Goal: Information Seeking & Learning: Learn about a topic

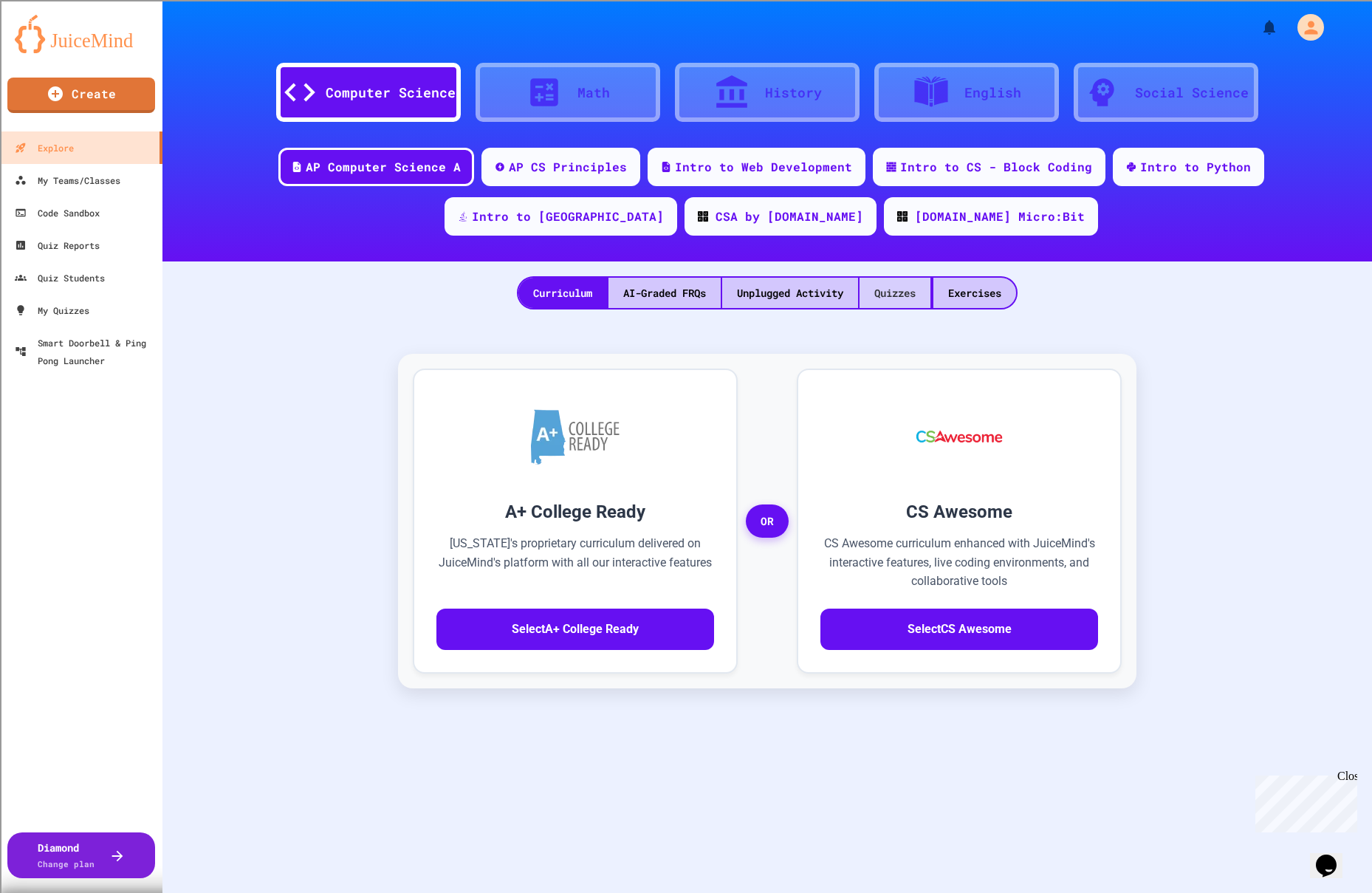
click at [901, 290] on div "Quizzes" at bounding box center [895, 292] width 71 height 30
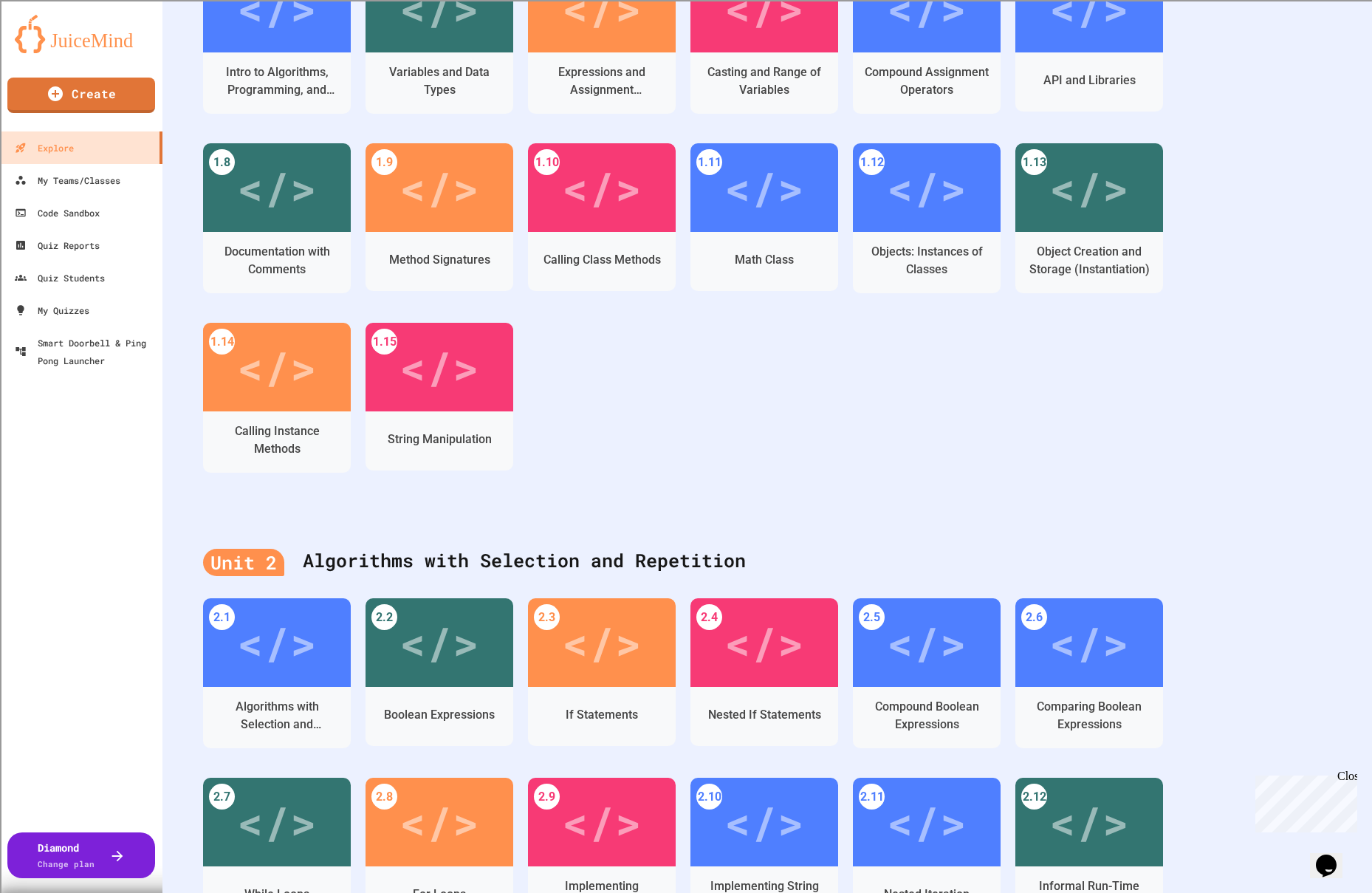
scroll to position [424, 0]
click at [304, 355] on div "</>" at bounding box center [277, 363] width 83 height 70
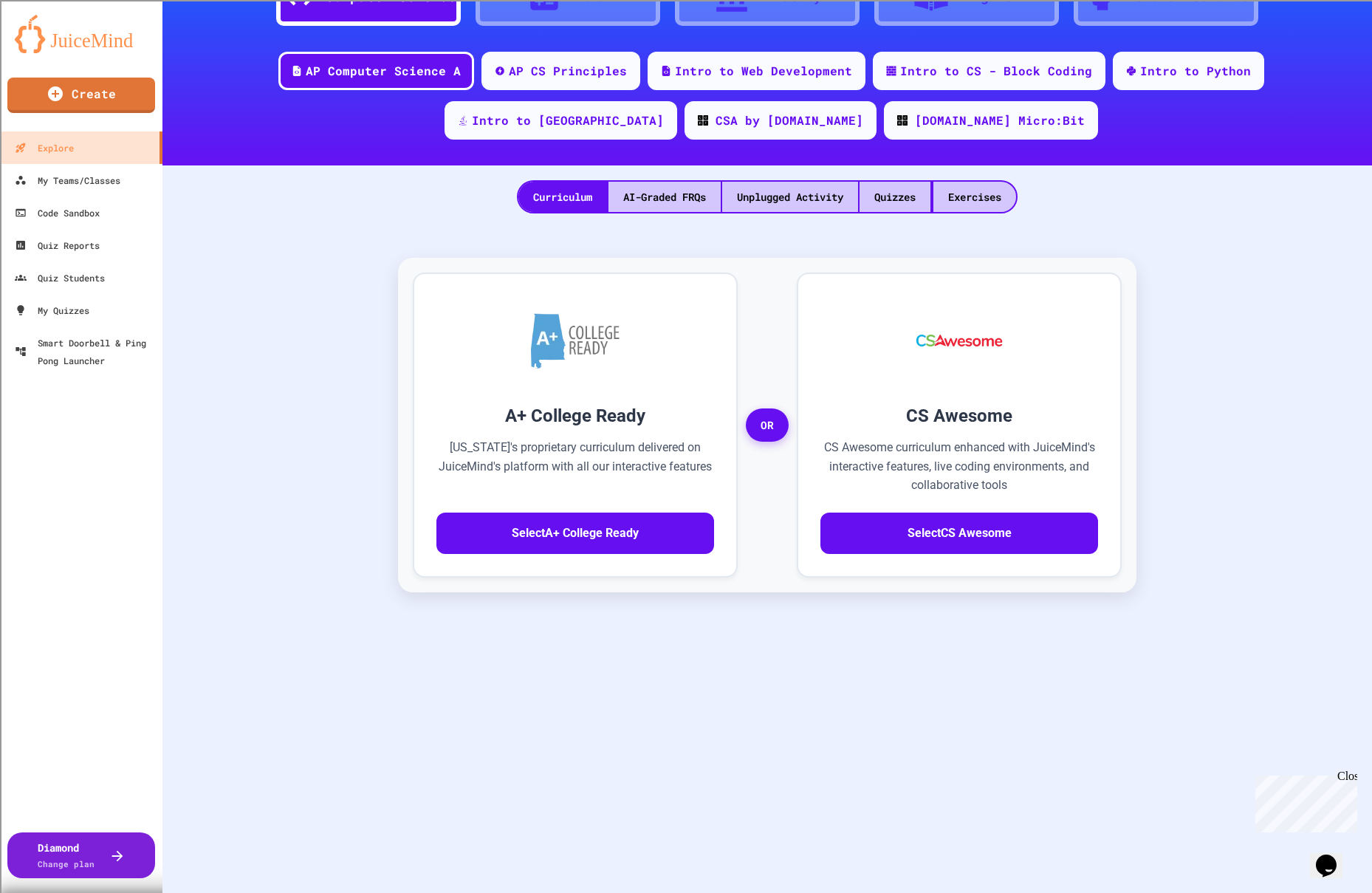
scroll to position [96, 0]
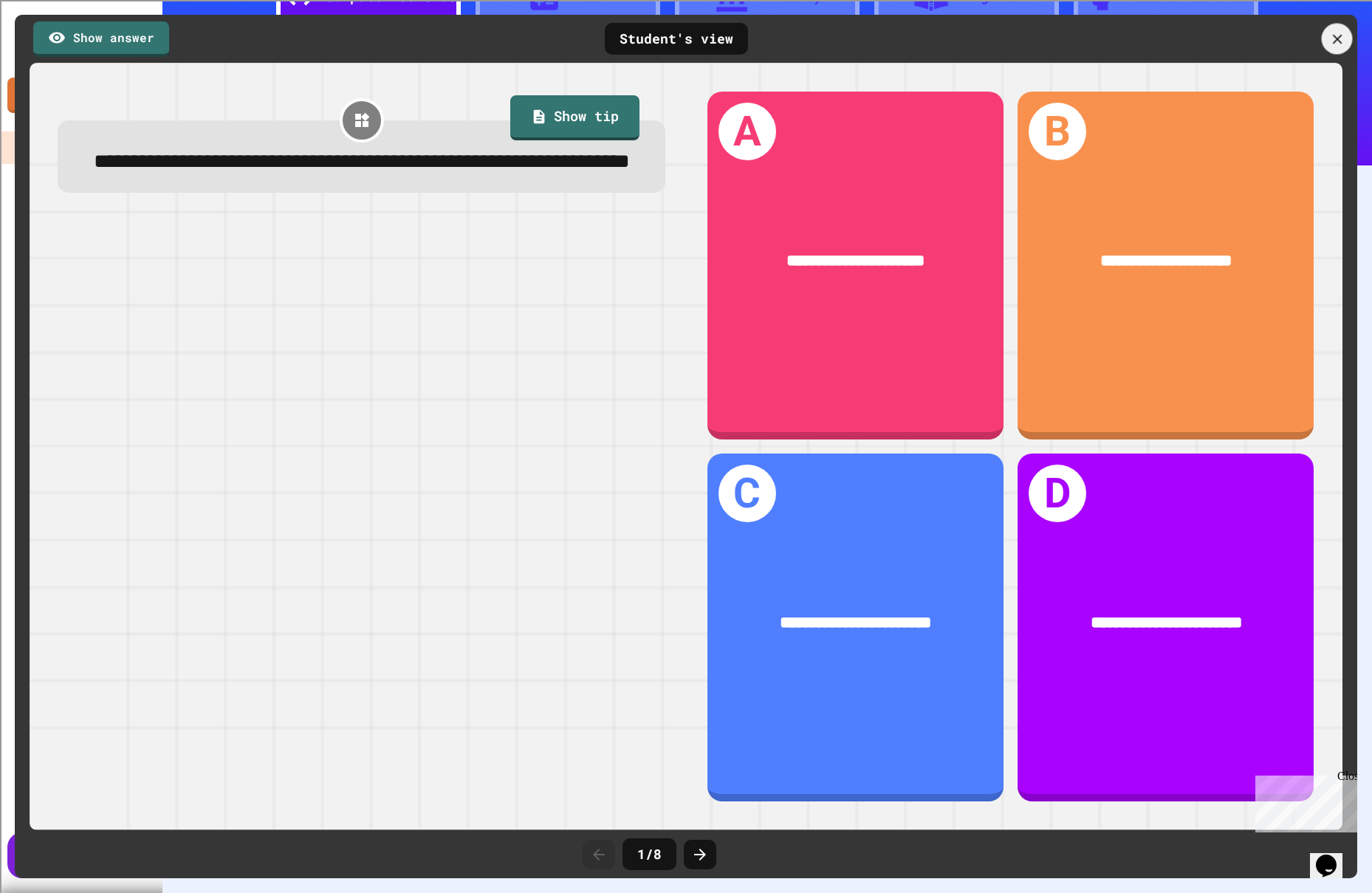
click at [1331, 39] on icon at bounding box center [1337, 39] width 16 height 16
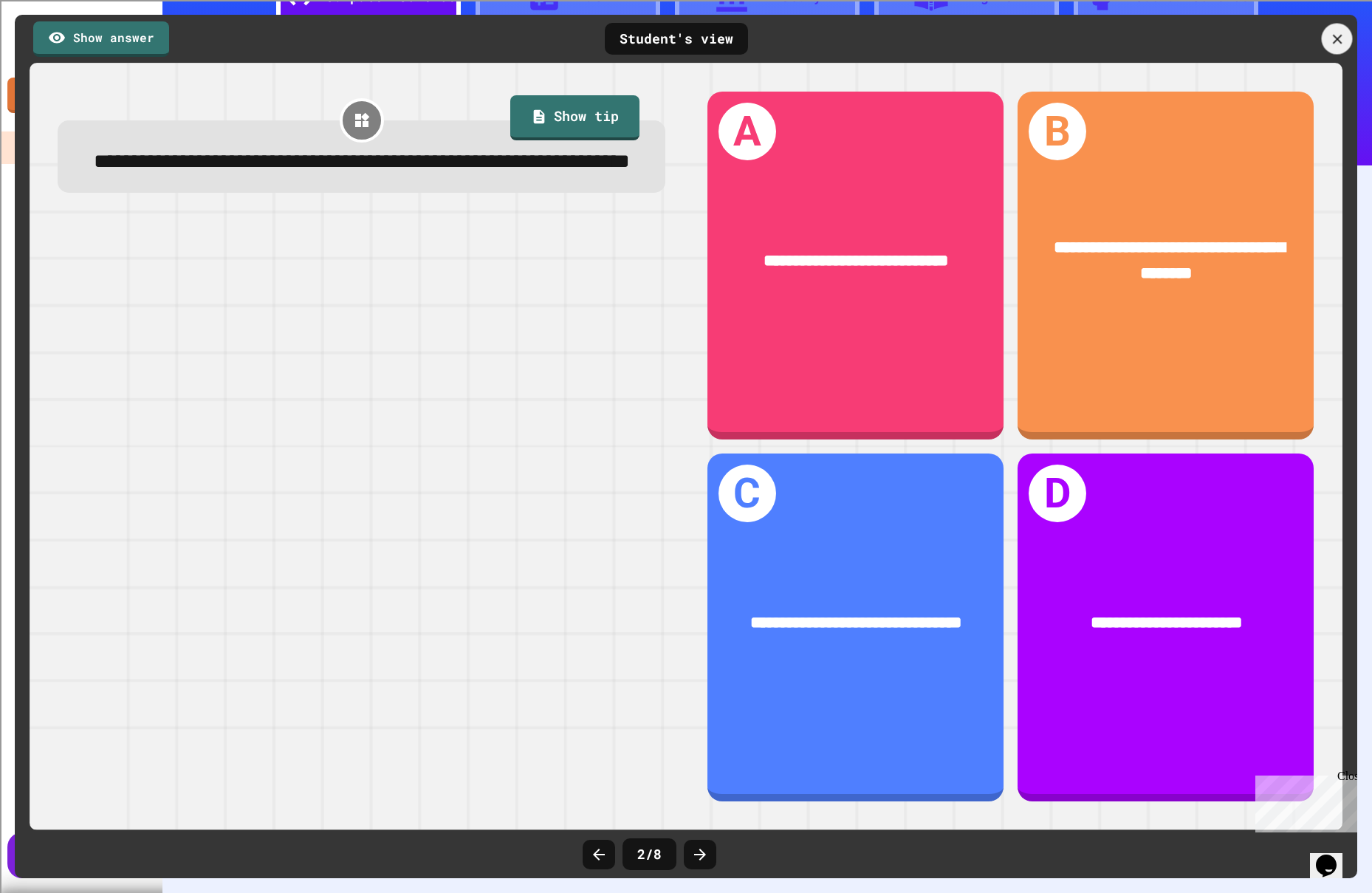
click at [1339, 42] on icon at bounding box center [1337, 39] width 16 height 16
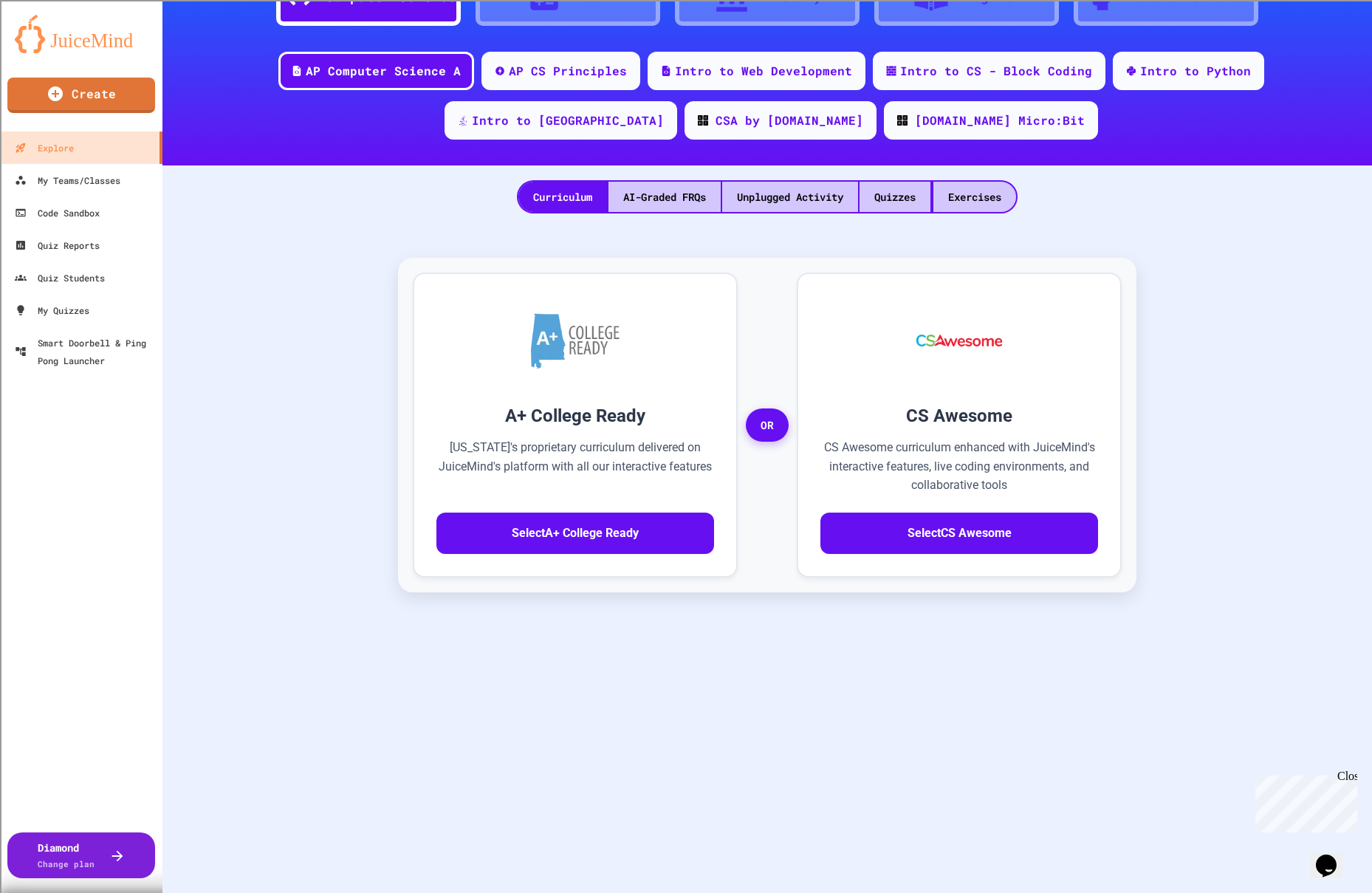
scroll to position [285, 0]
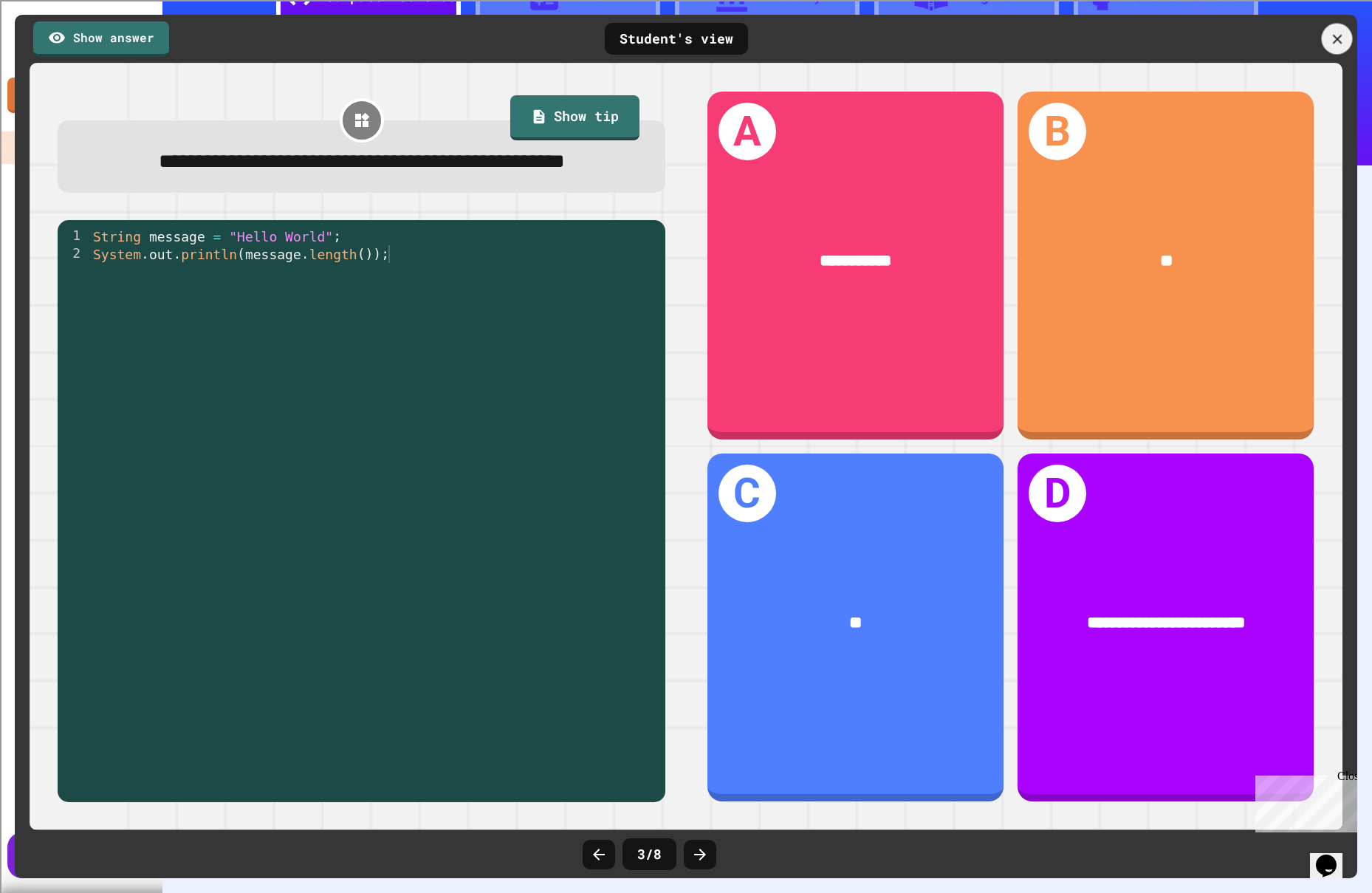
click at [1335, 39] on icon at bounding box center [1337, 39] width 16 height 16
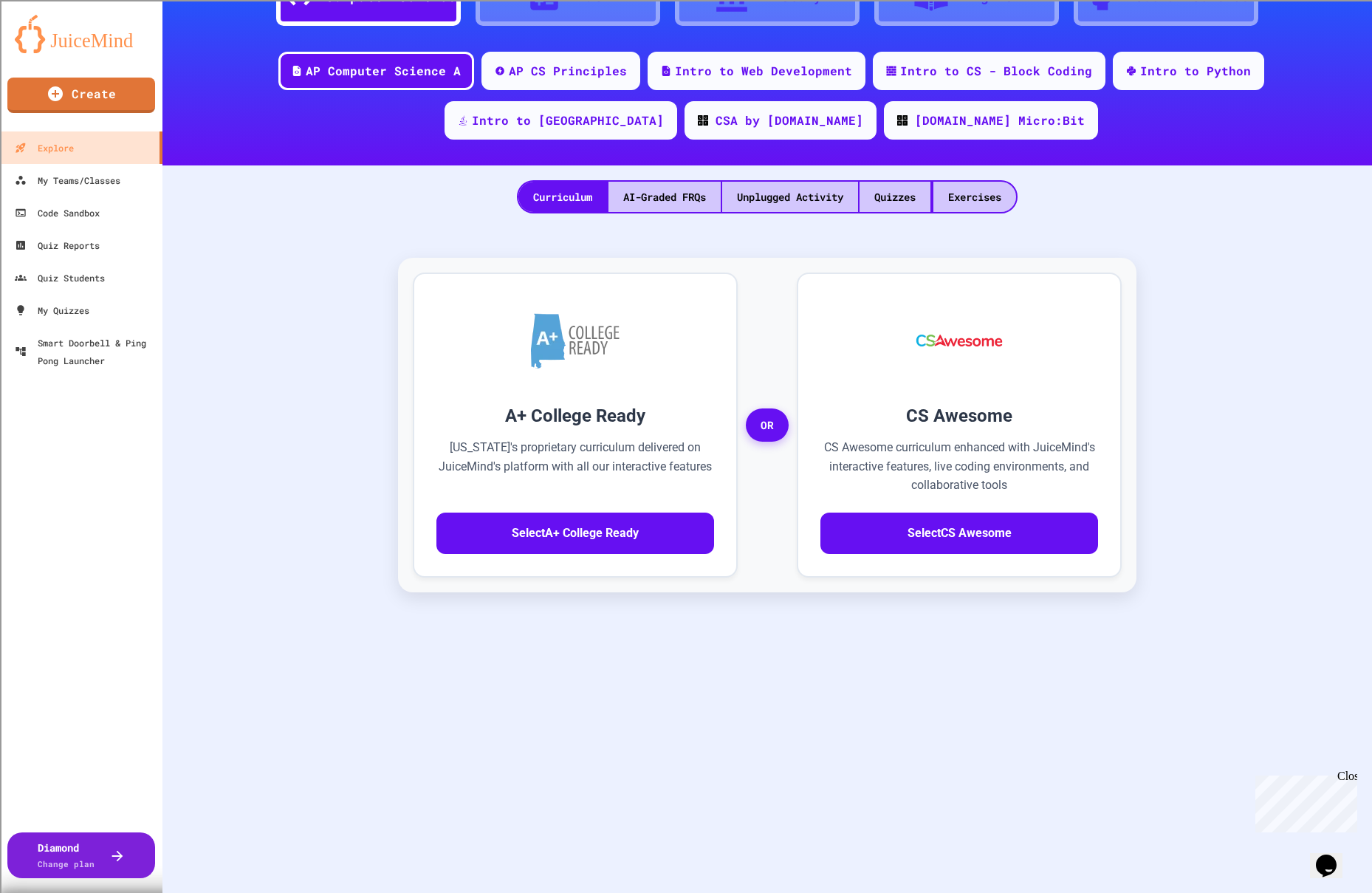
scroll to position [0, 0]
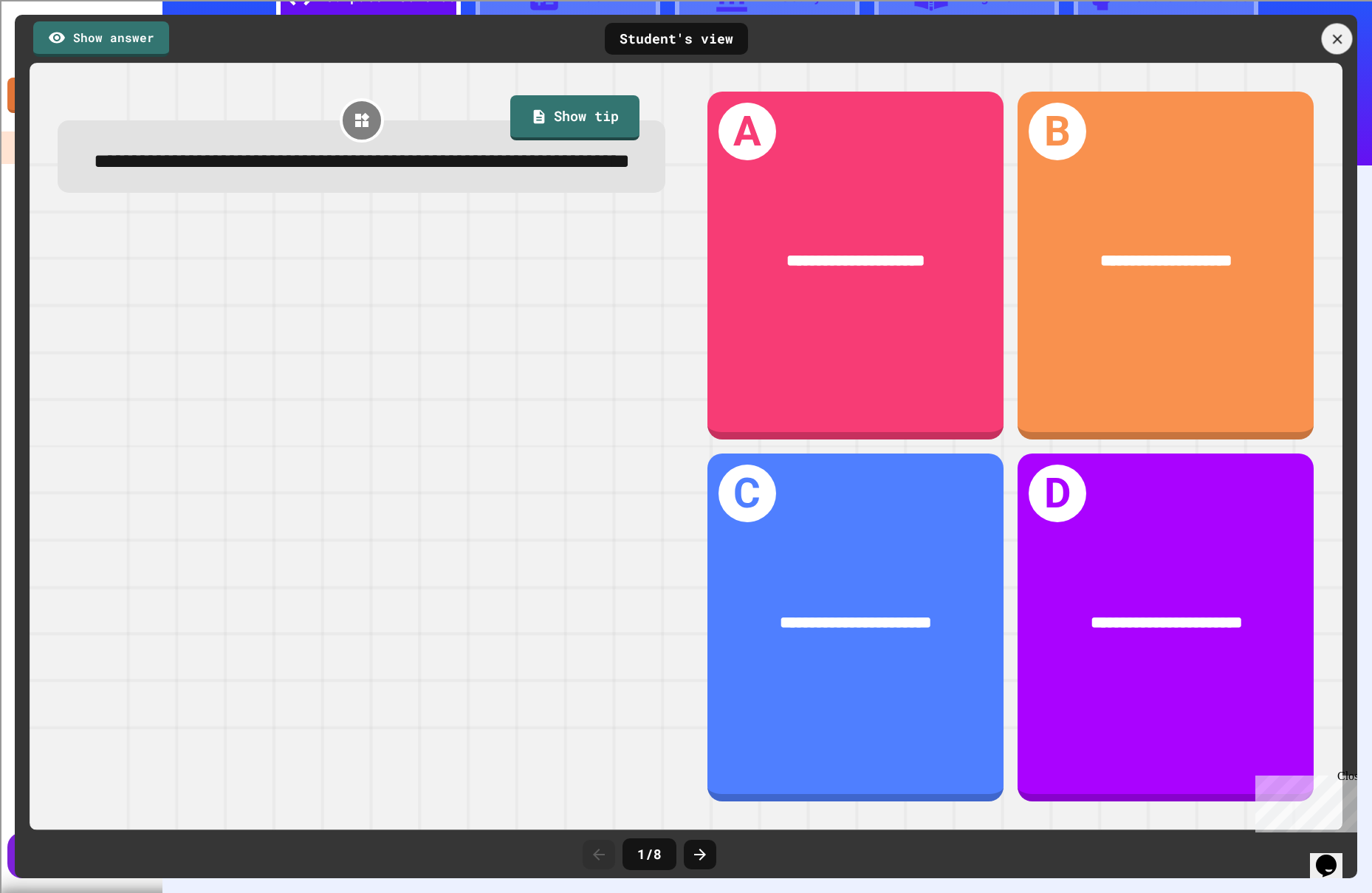
click at [1340, 34] on icon at bounding box center [1337, 39] width 9 height 9
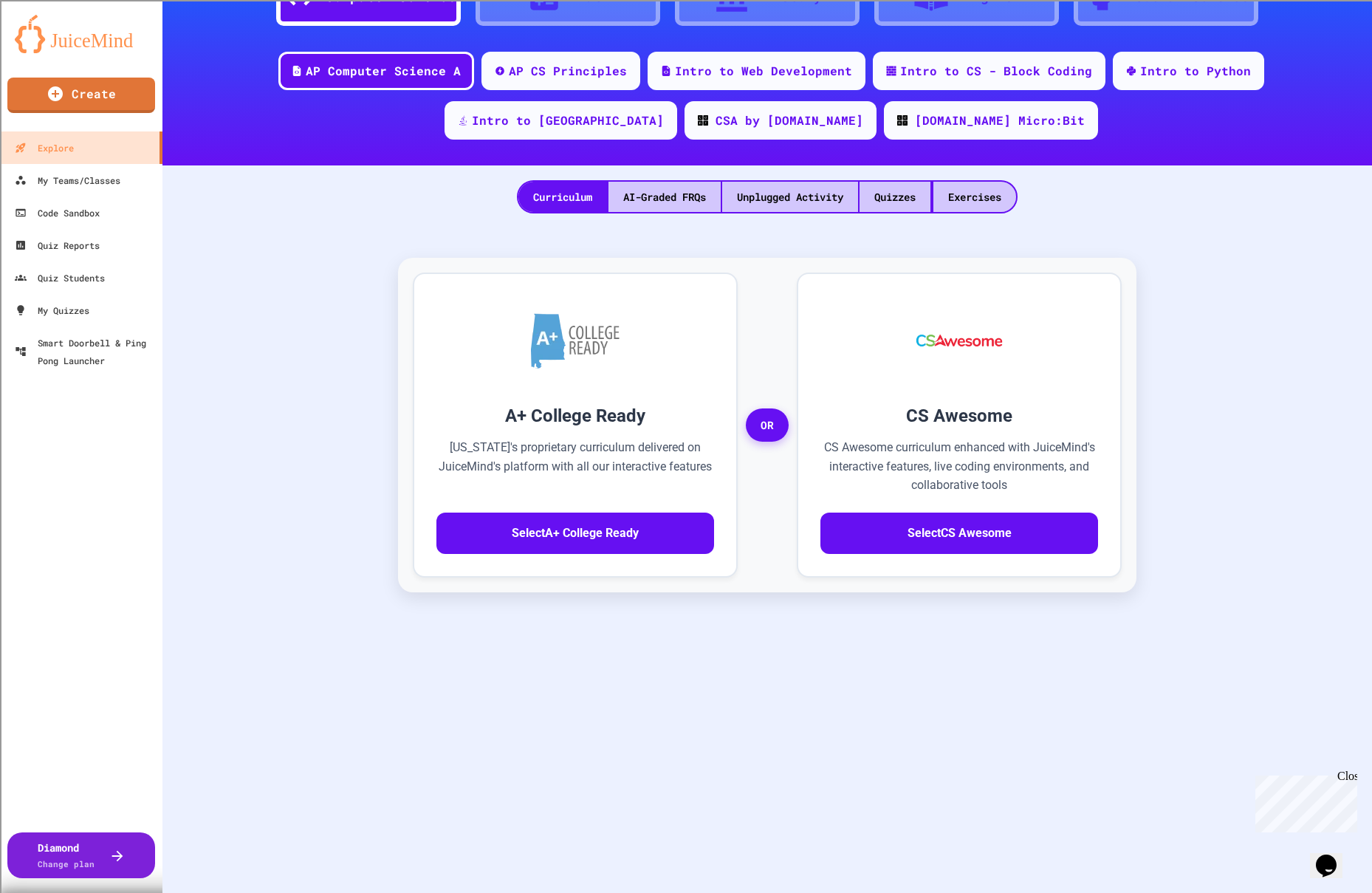
scroll to position [277, 0]
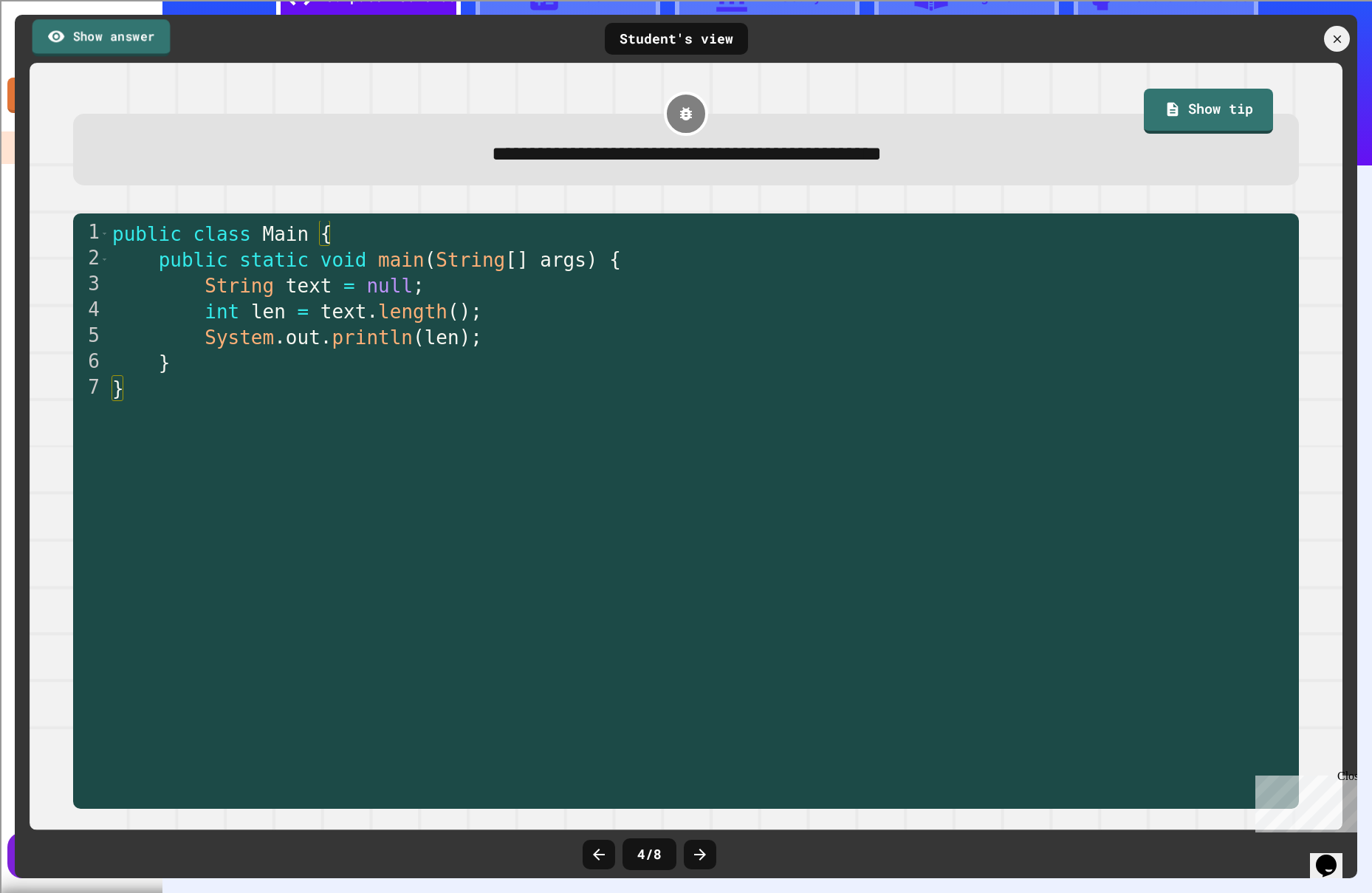
click at [142, 39] on link "Show answer" at bounding box center [101, 38] width 138 height 37
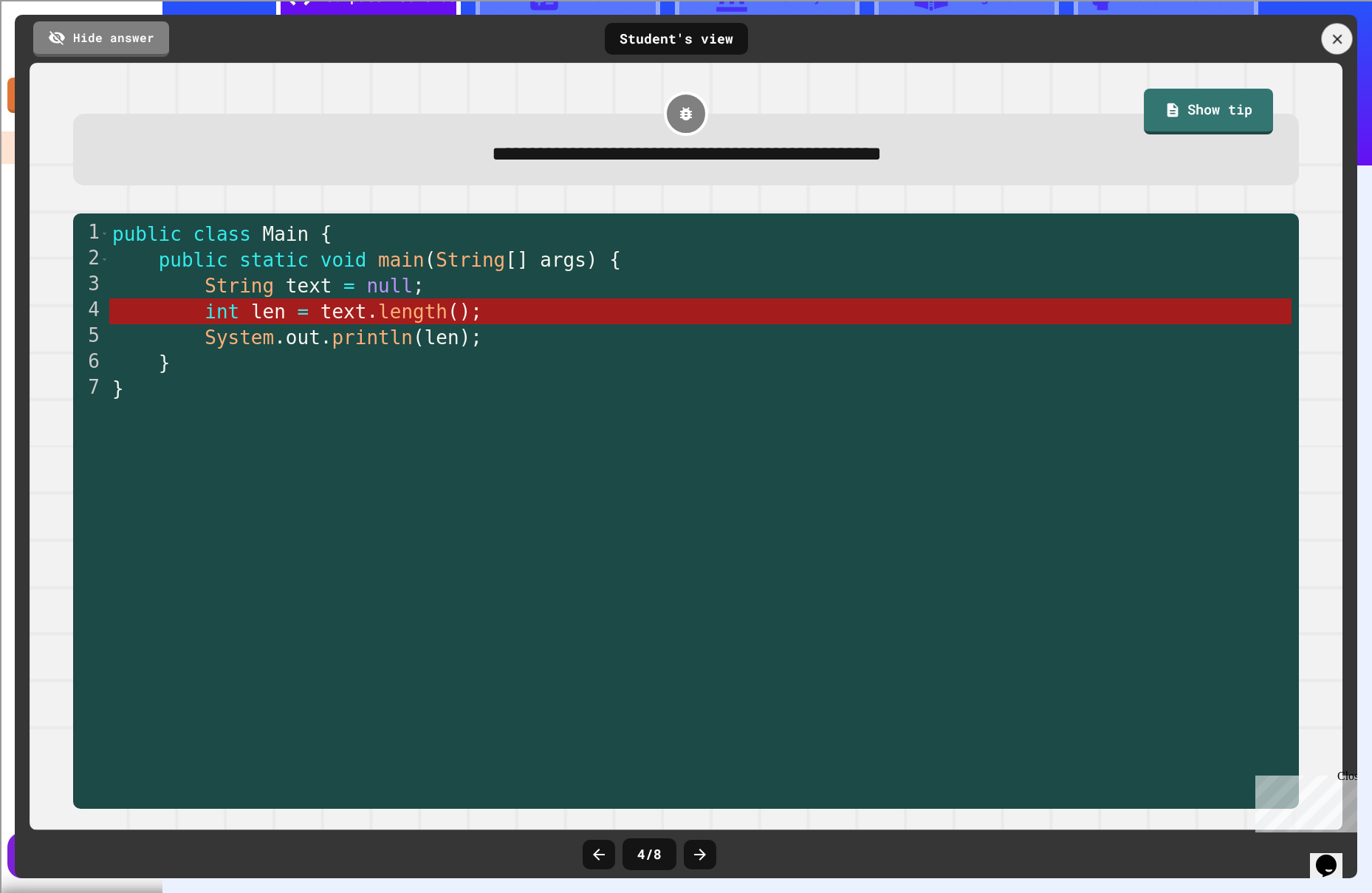
drag, startPoint x: 1340, startPoint y: 33, endPoint x: 1303, endPoint y: 40, distance: 37.7
click at [1340, 33] on icon at bounding box center [1337, 39] width 16 height 16
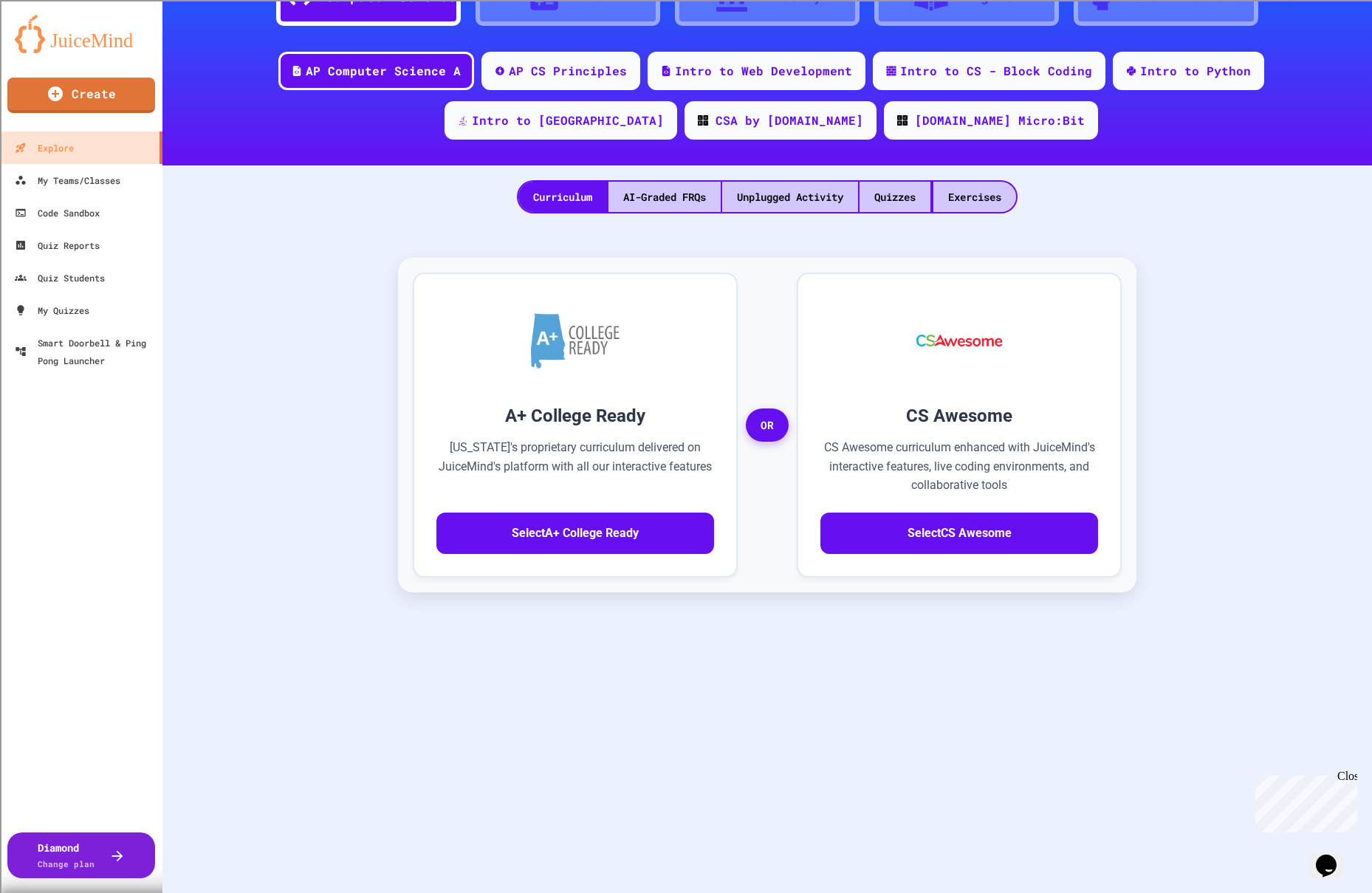
scroll to position [422, 0]
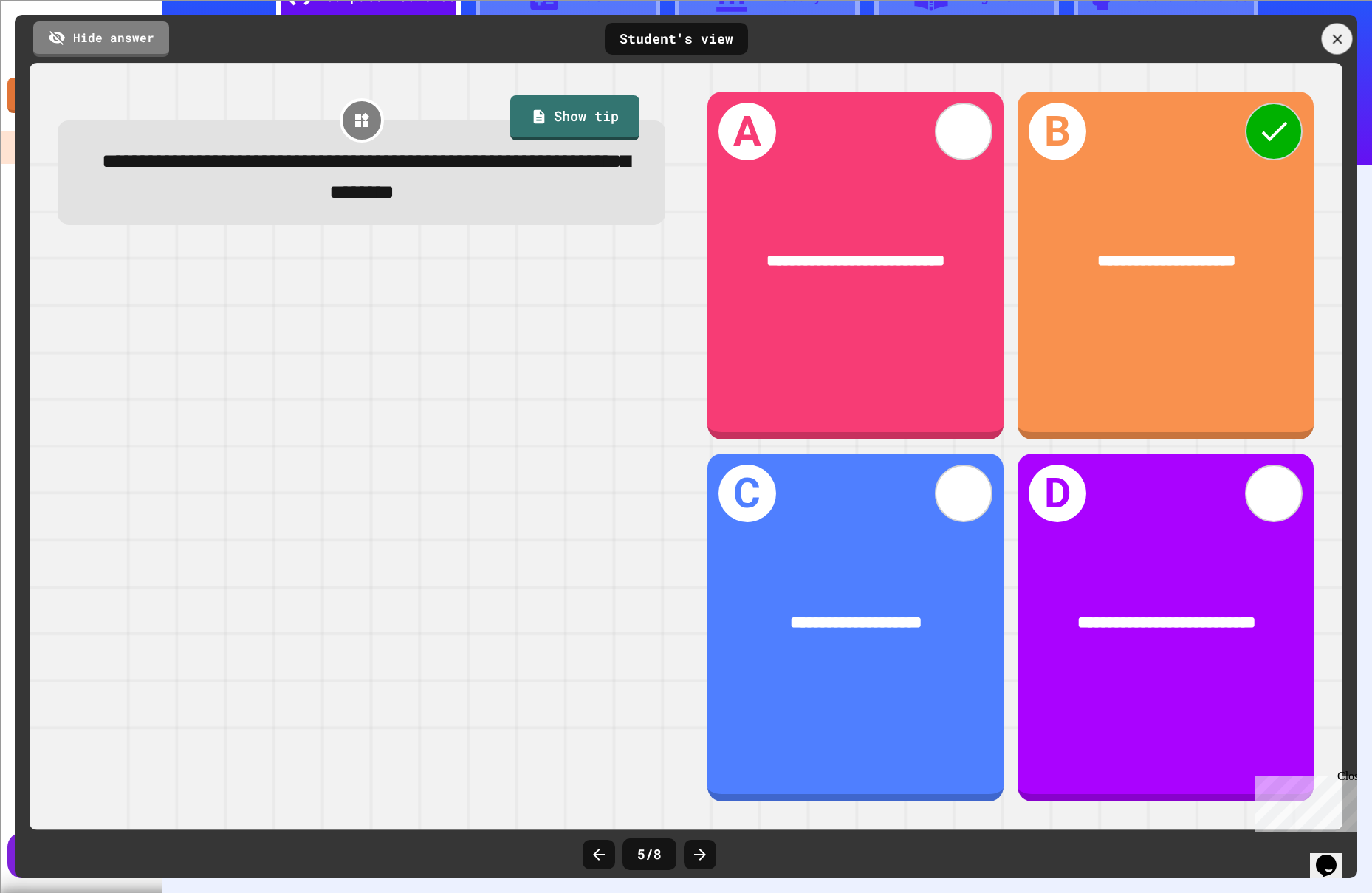
click at [1335, 43] on icon at bounding box center [1337, 39] width 16 height 16
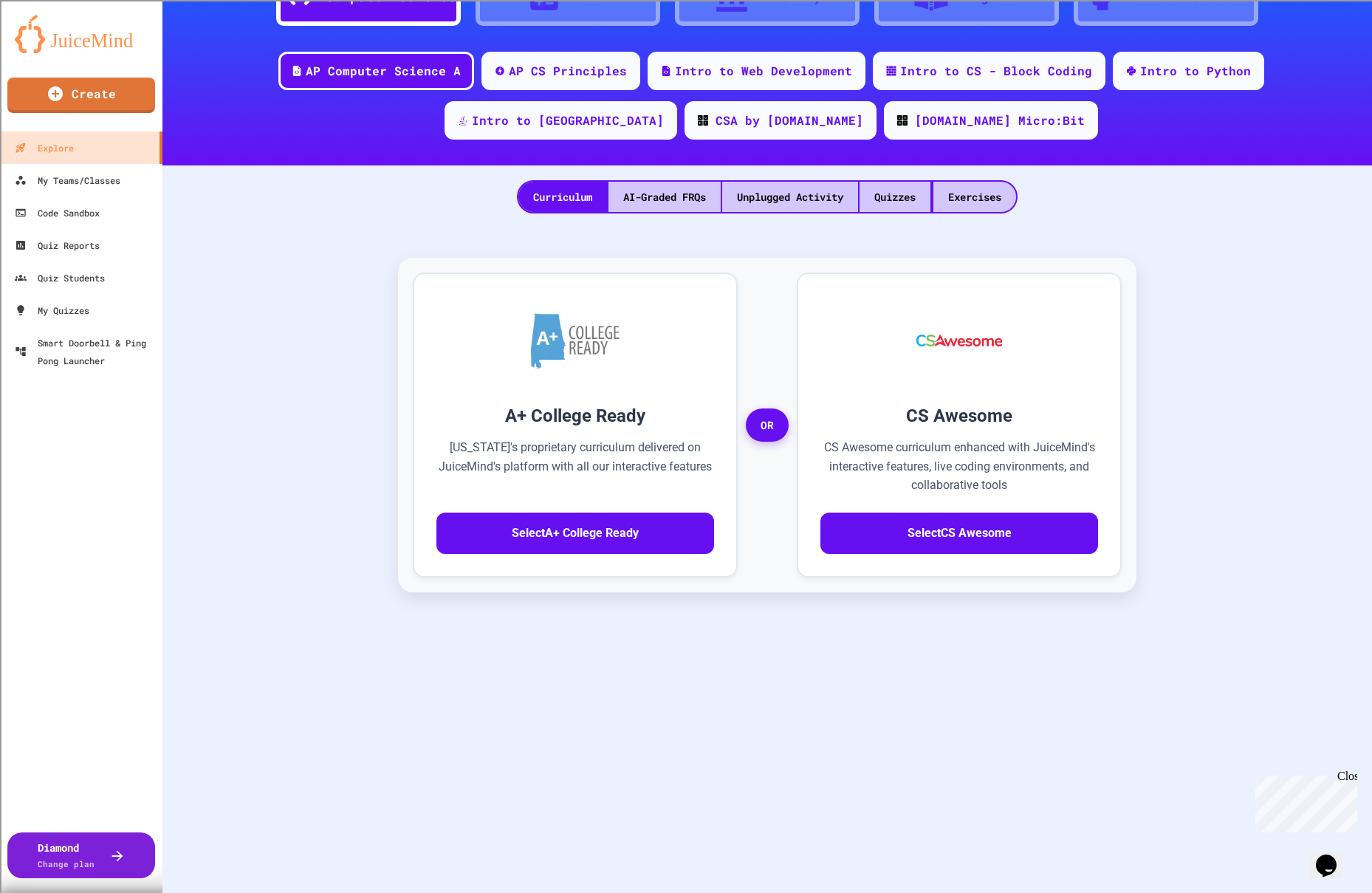
scroll to position [656, 0]
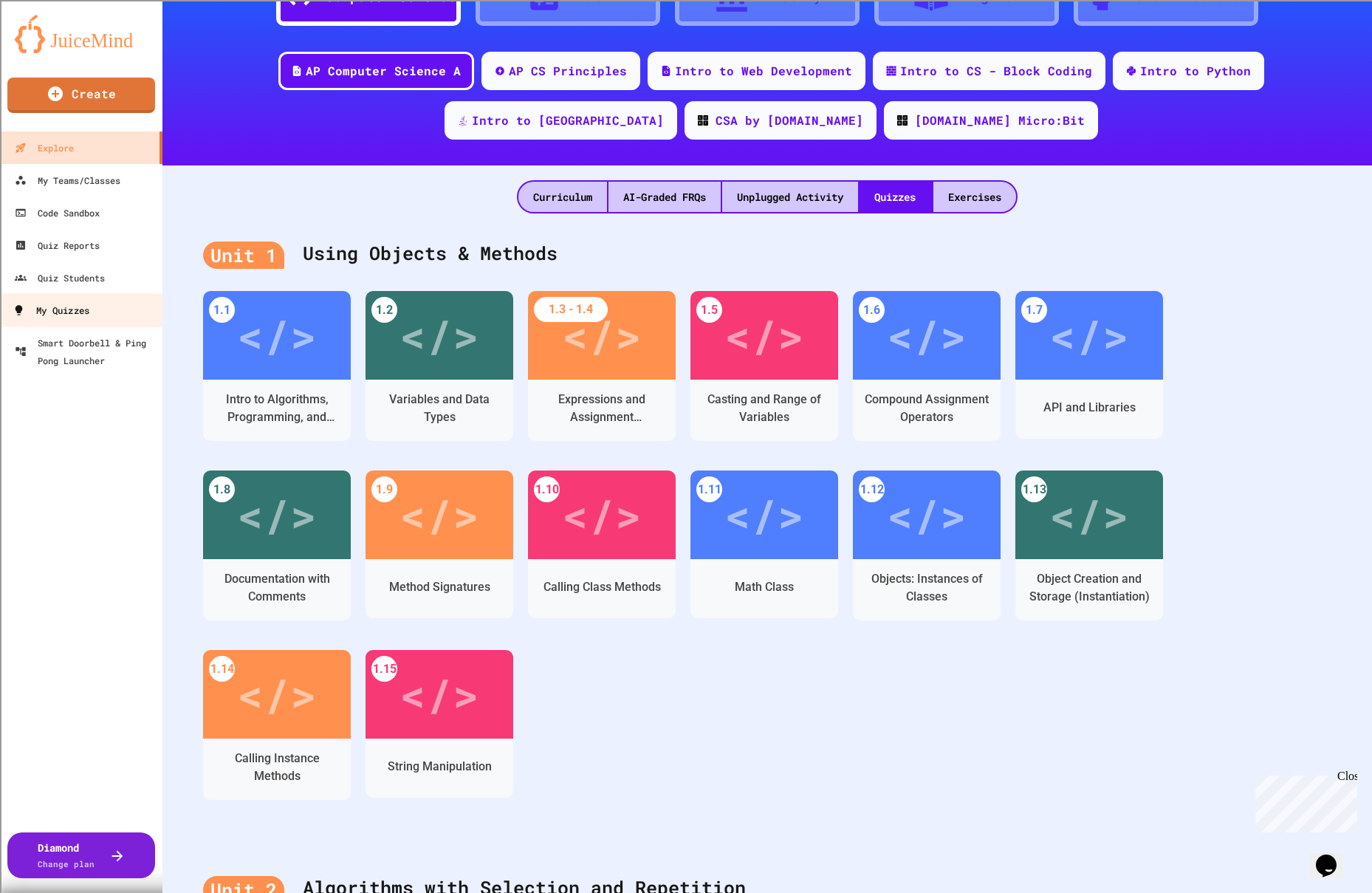
click at [73, 313] on div "My Quizzes" at bounding box center [50, 311] width 76 height 19
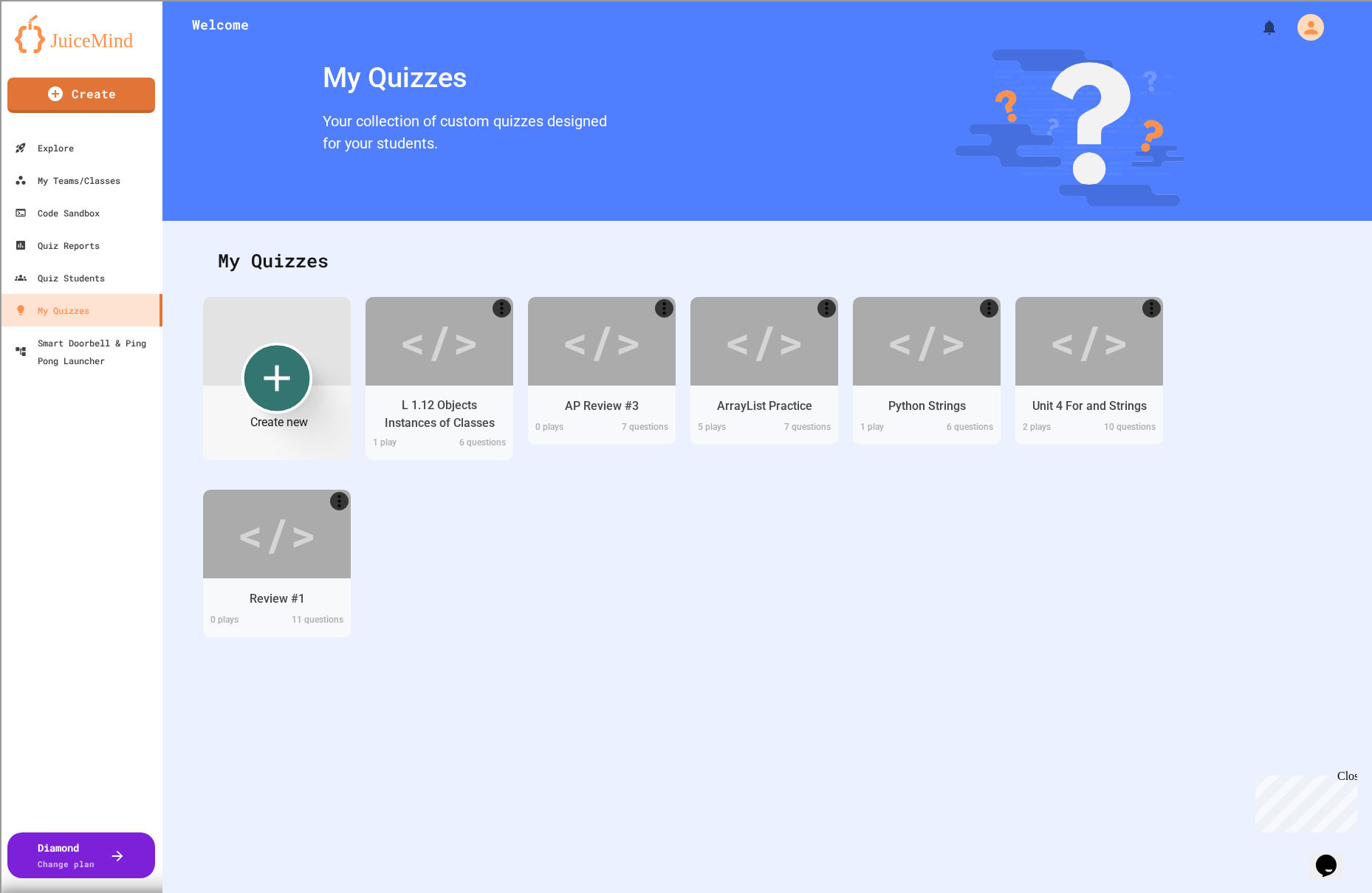
click at [287, 370] on icon "Create new" at bounding box center [277, 378] width 44 height 44
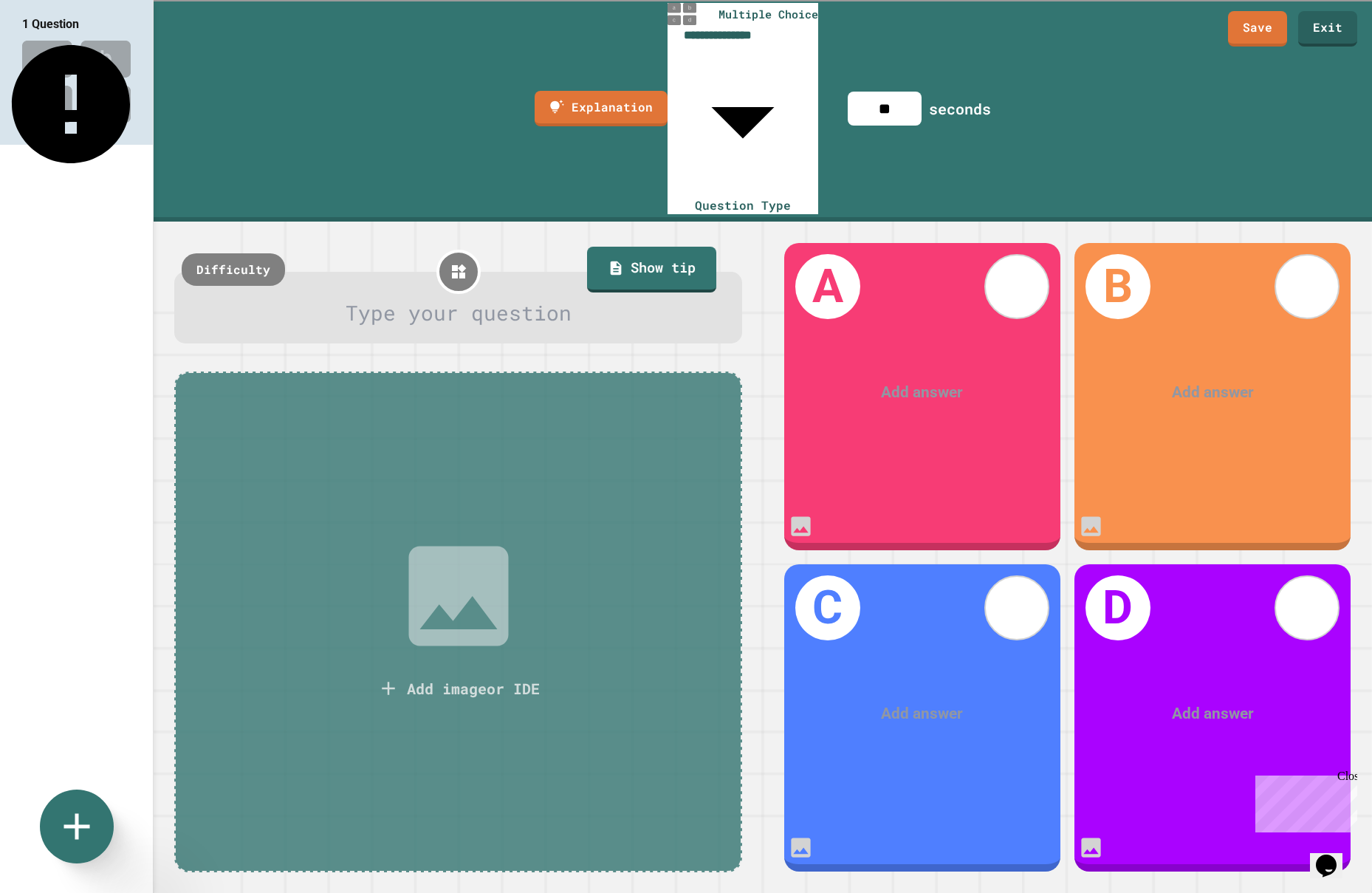
click at [752, 25] on body "**********" at bounding box center [686, 446] width 1372 height 893
click at [1328, 32] on link "Exit" at bounding box center [1328, 27] width 59 height 37
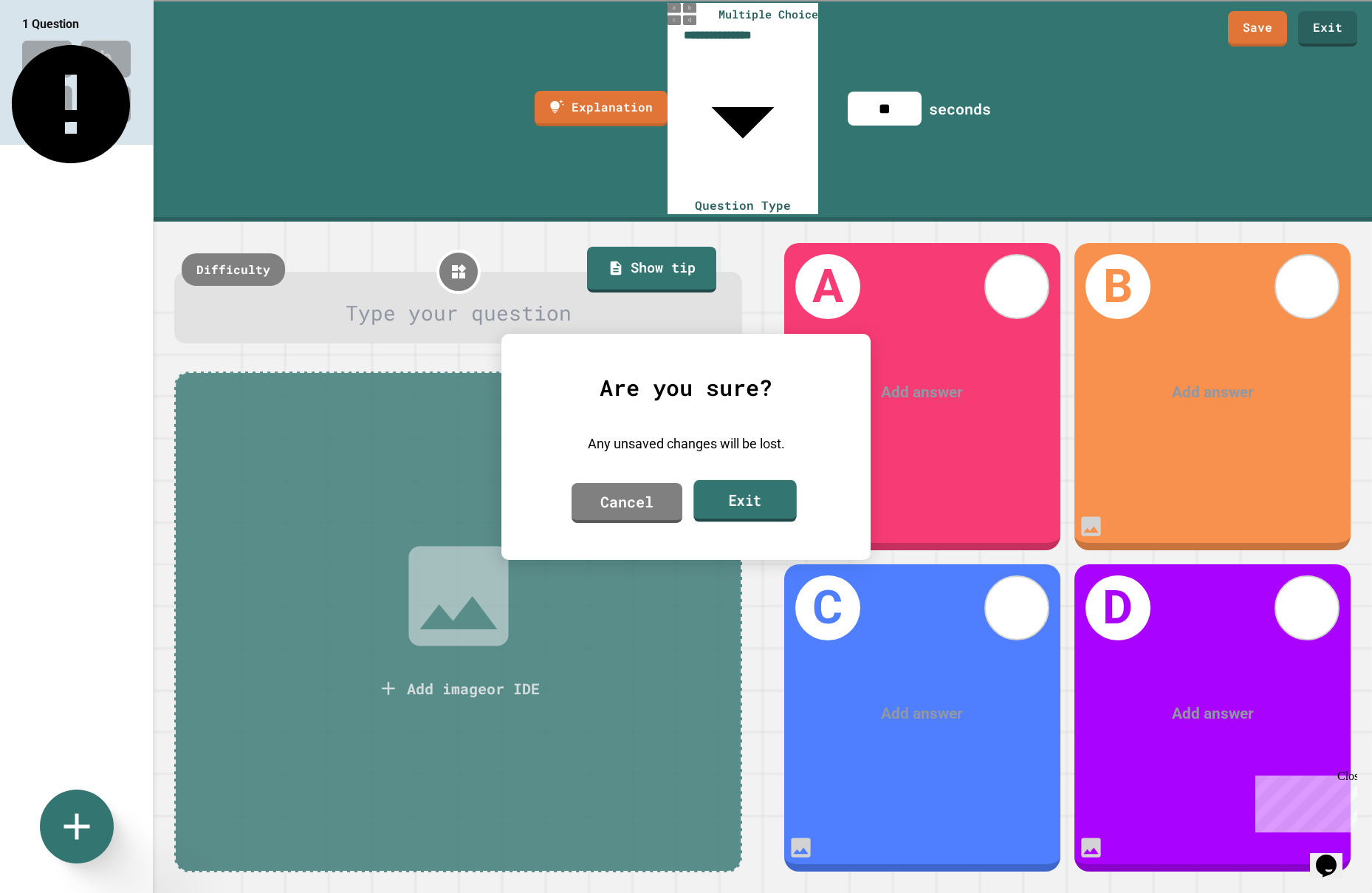
click at [751, 508] on link "Exit" at bounding box center [745, 500] width 103 height 42
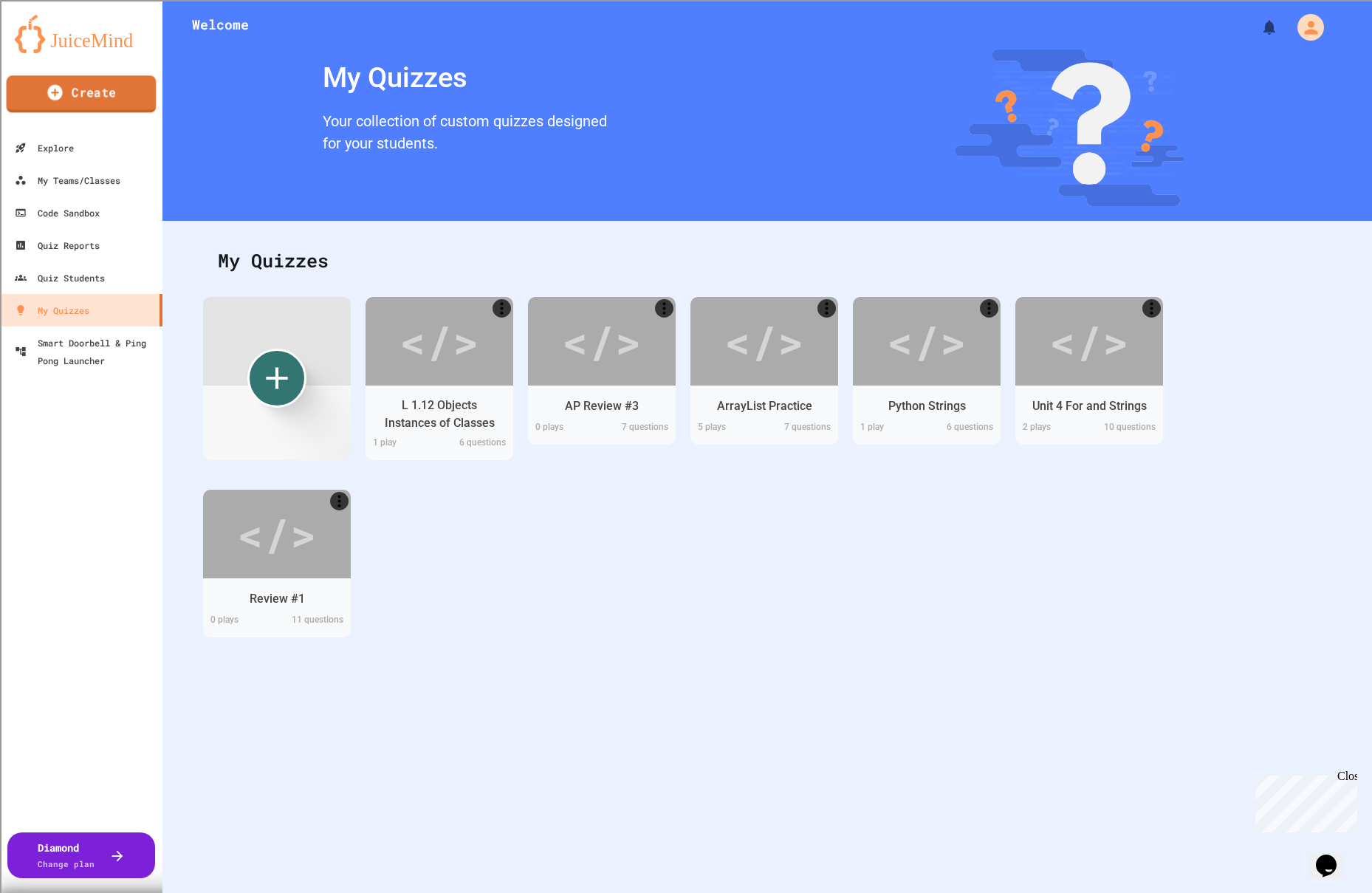
click at [85, 98] on link "Create" at bounding box center [82, 94] width 150 height 37
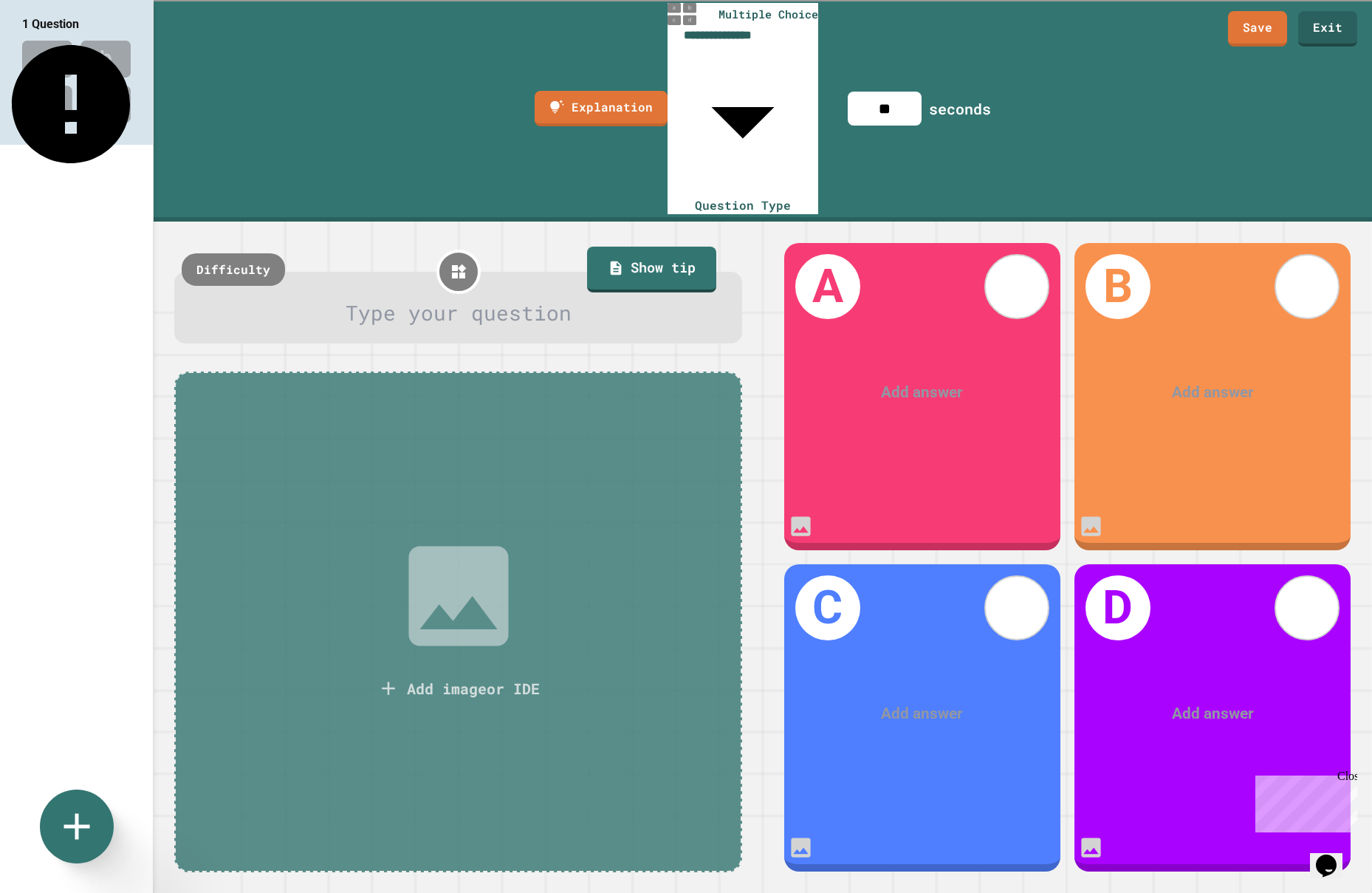
click at [708, 27] on body "**********" at bounding box center [686, 446] width 1372 height 893
click at [1316, 27] on link "Exit" at bounding box center [1328, 27] width 56 height 37
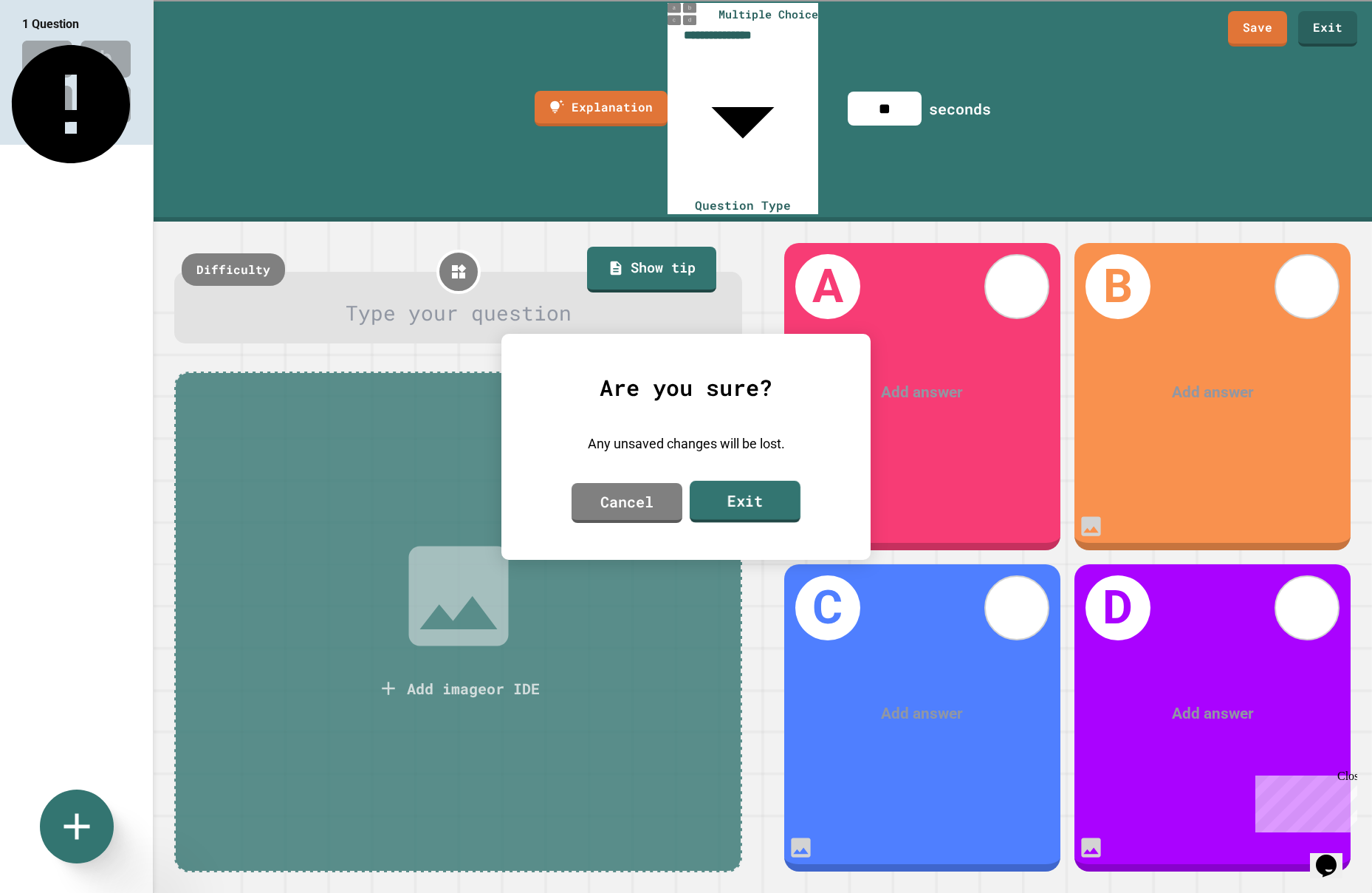
click at [715, 514] on link "Exit" at bounding box center [745, 501] width 110 height 42
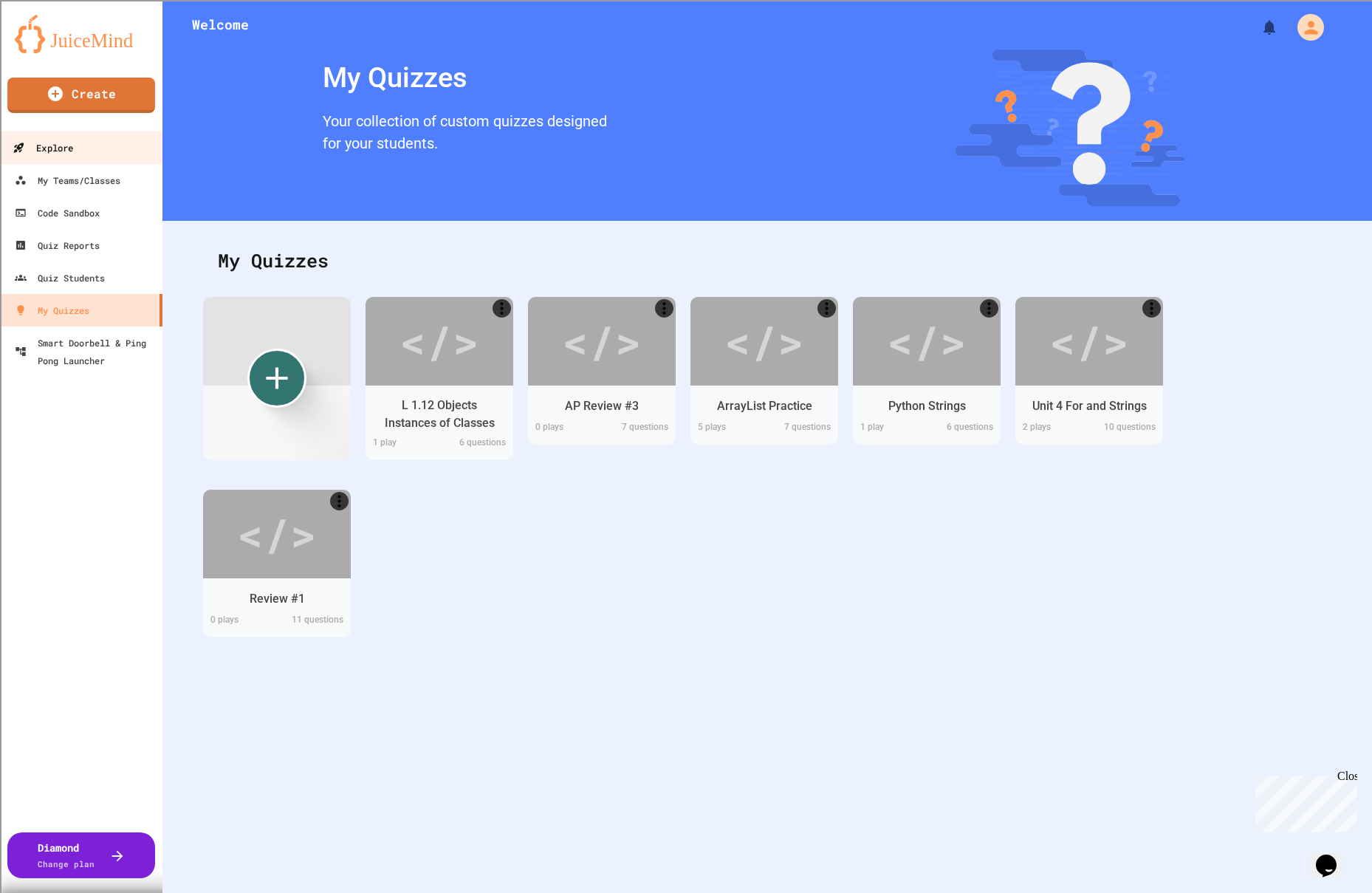
click at [58, 149] on div "Explore" at bounding box center [42, 148] width 60 height 19
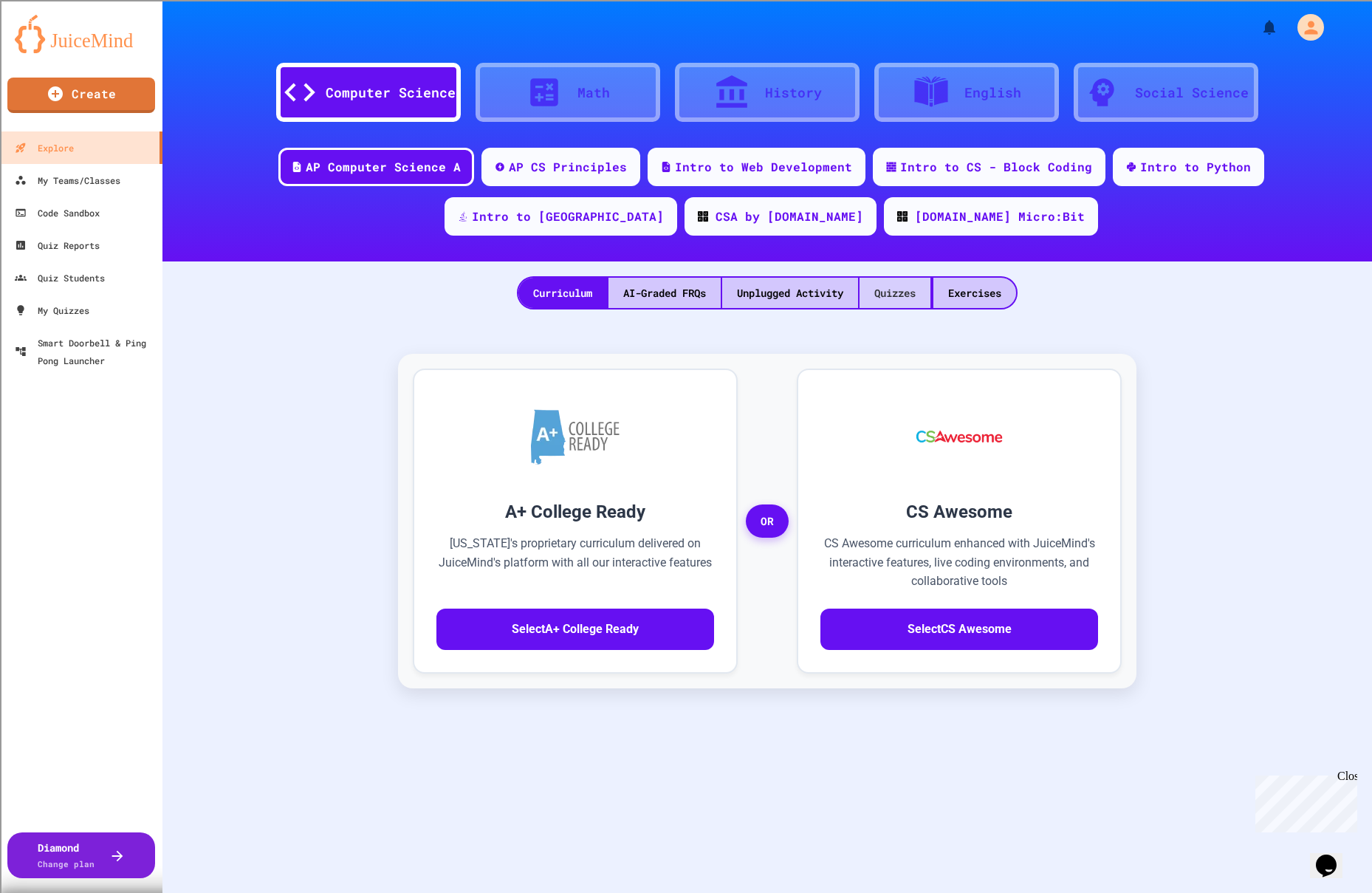
click at [892, 294] on div "Quizzes" at bounding box center [895, 292] width 71 height 30
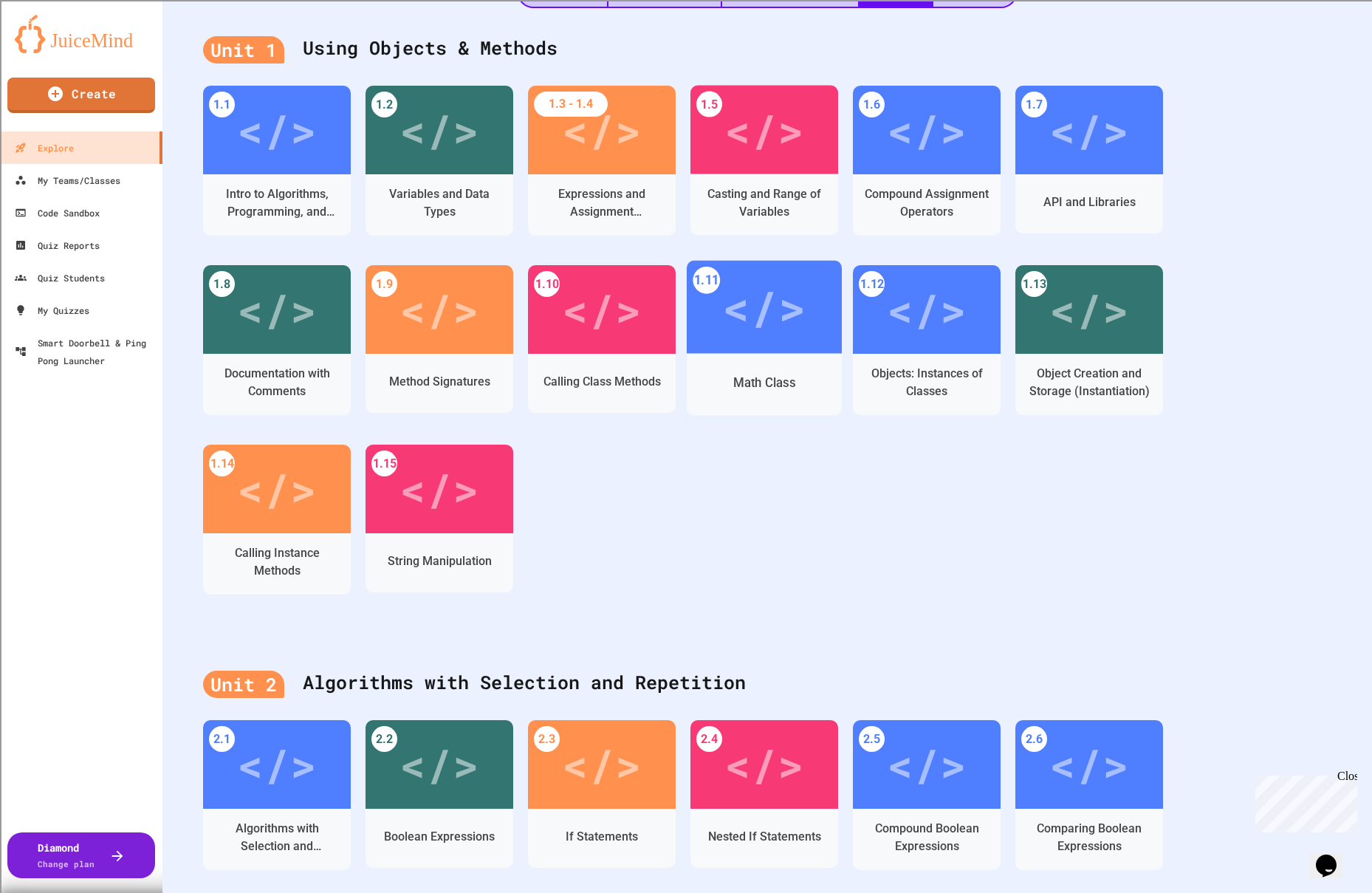
scroll to position [311, 0]
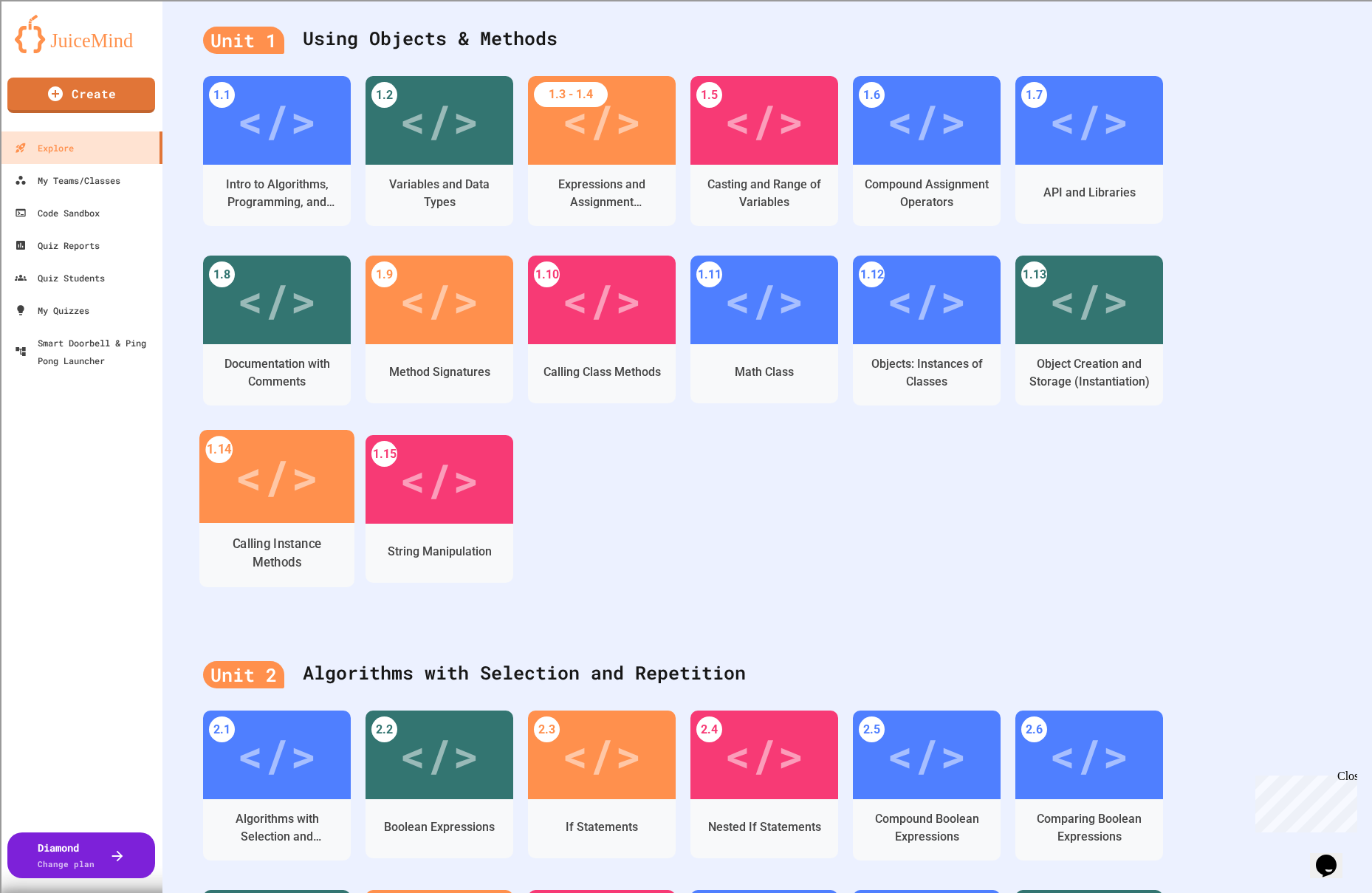
click at [311, 457] on div "</>" at bounding box center [277, 477] width 83 height 70
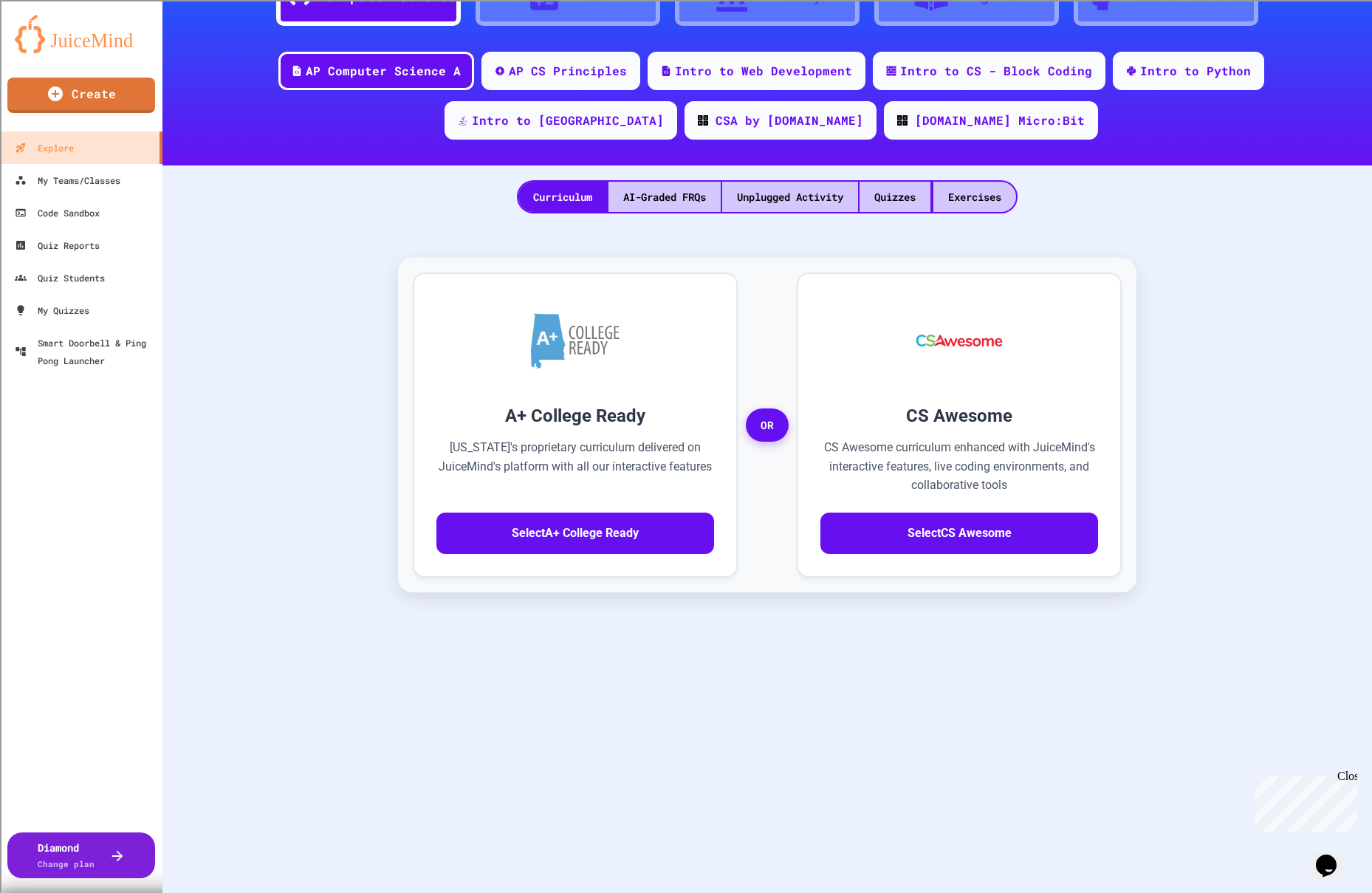
scroll to position [18, 0]
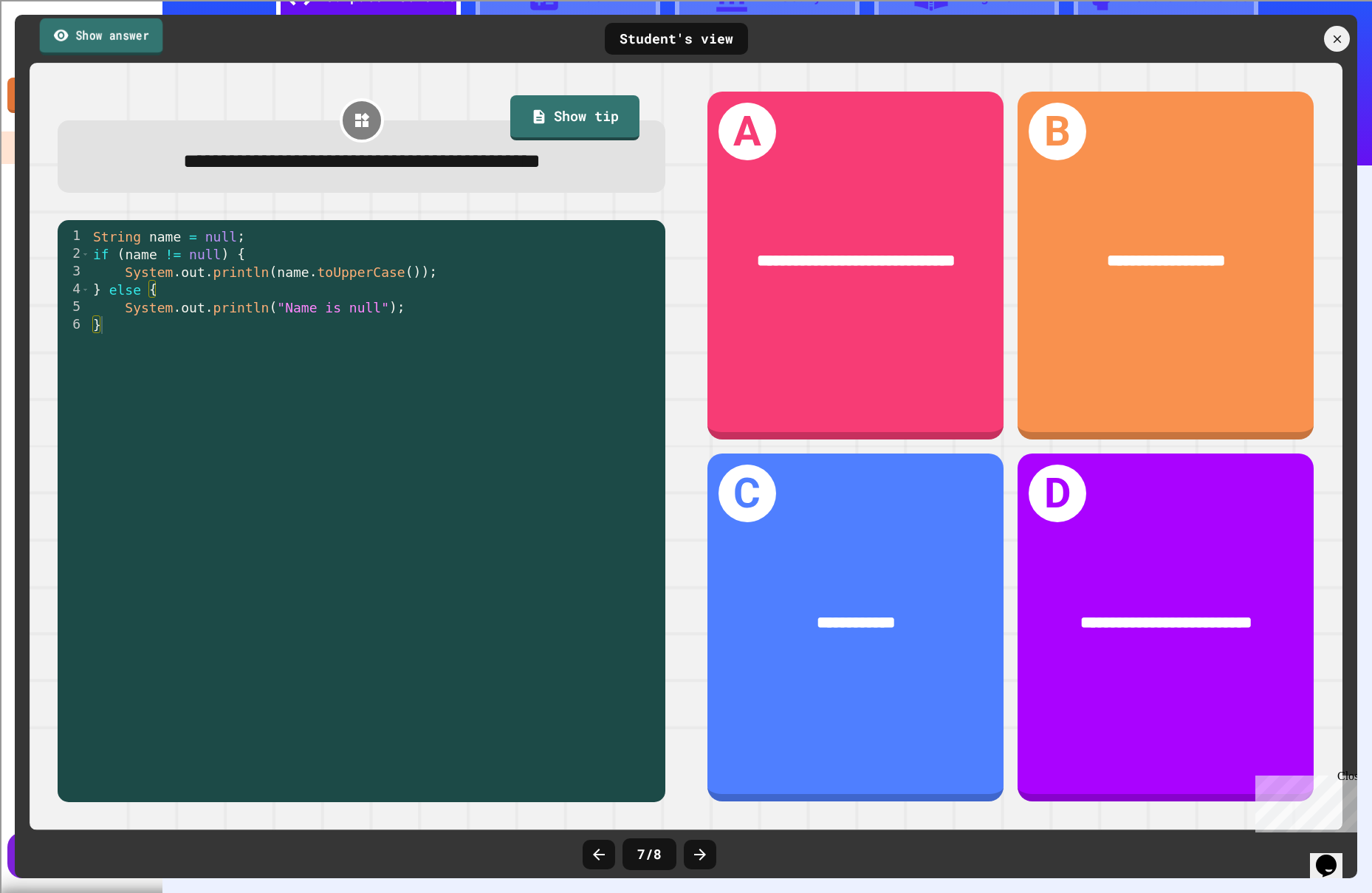
click at [109, 29] on link "Show answer" at bounding box center [102, 36] width 124 height 37
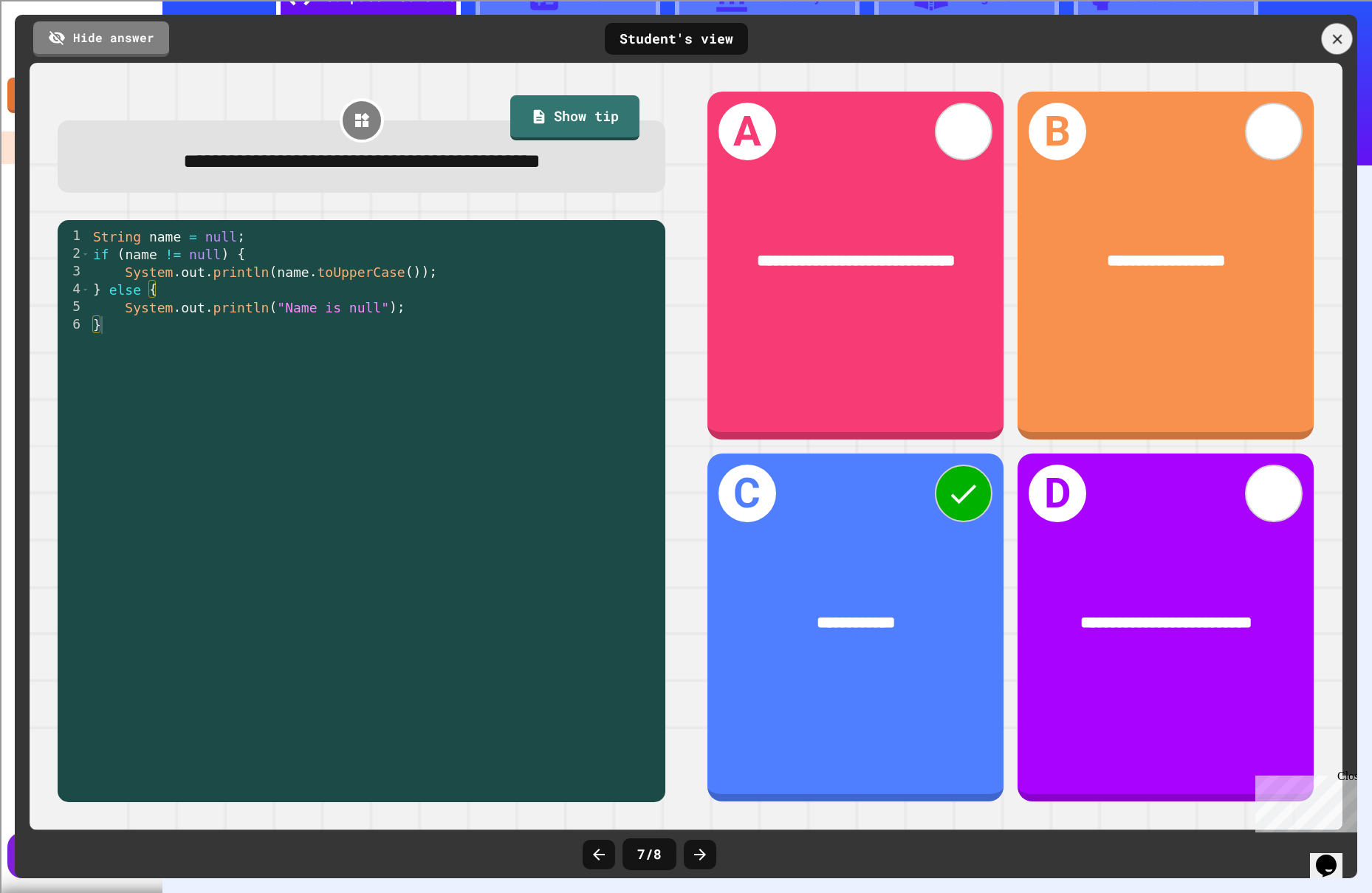
click at [1343, 39] on icon at bounding box center [1337, 39] width 16 height 16
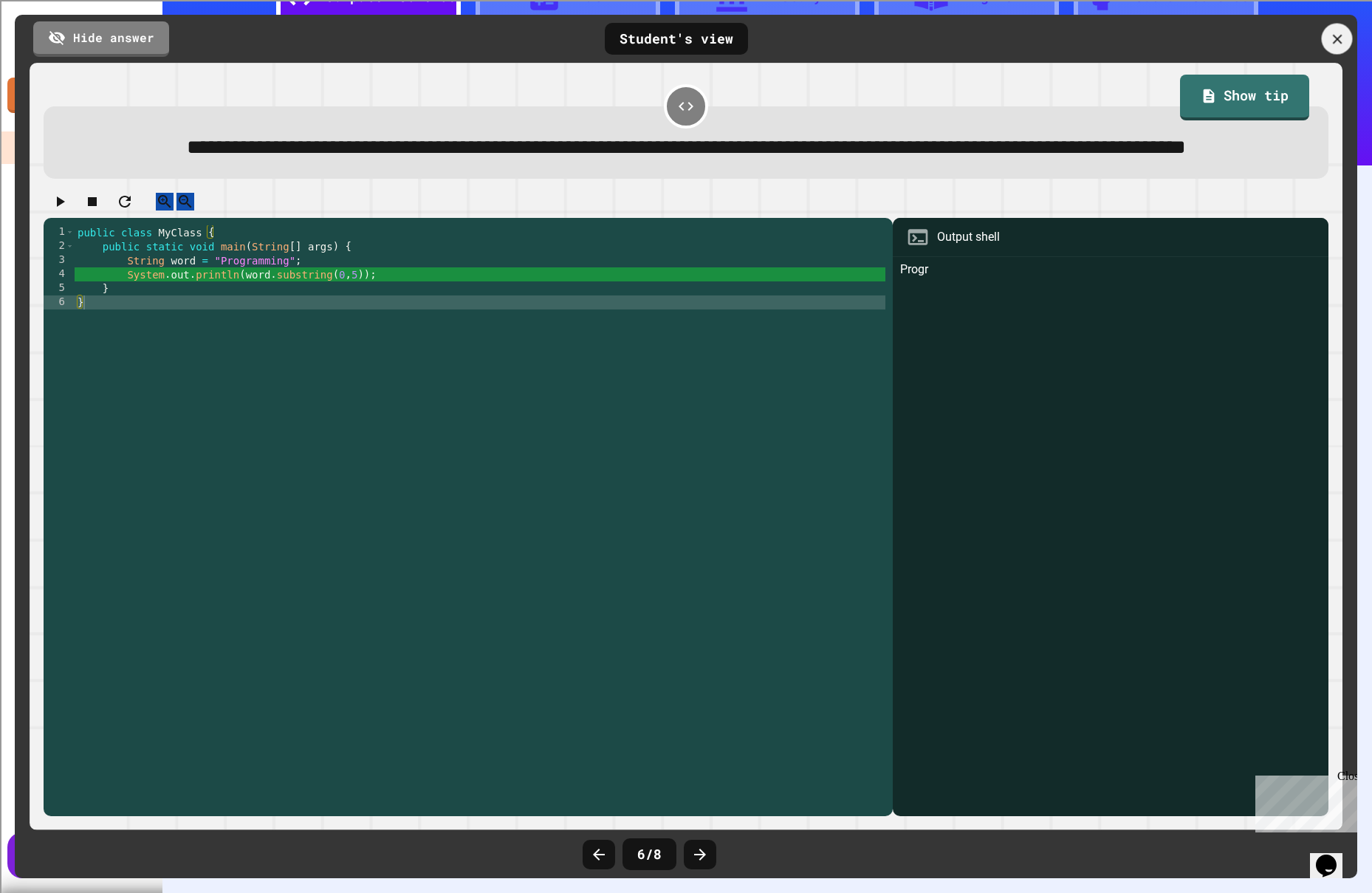
click at [1341, 46] on div at bounding box center [1337, 39] width 31 height 31
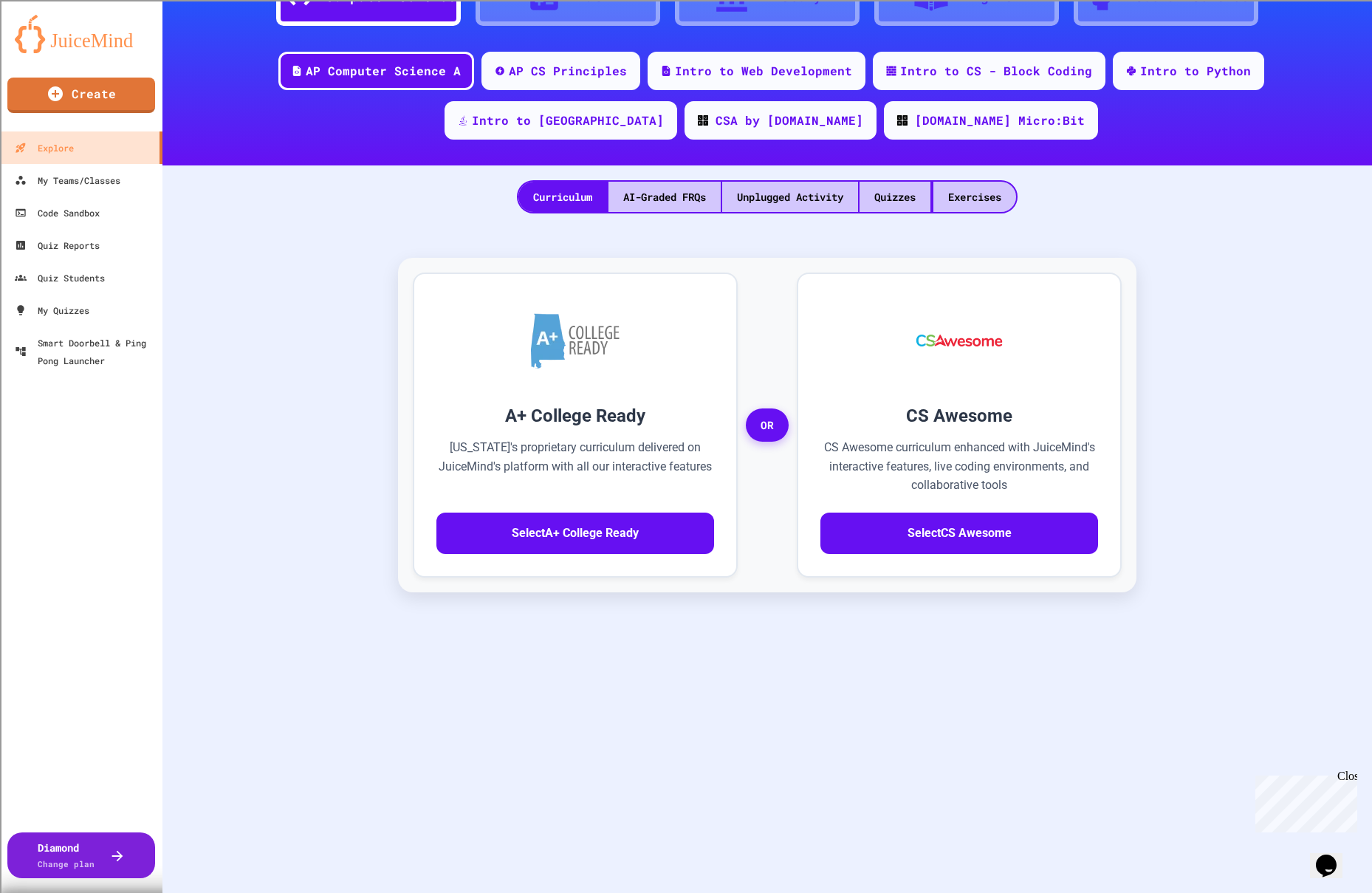
scroll to position [0, 0]
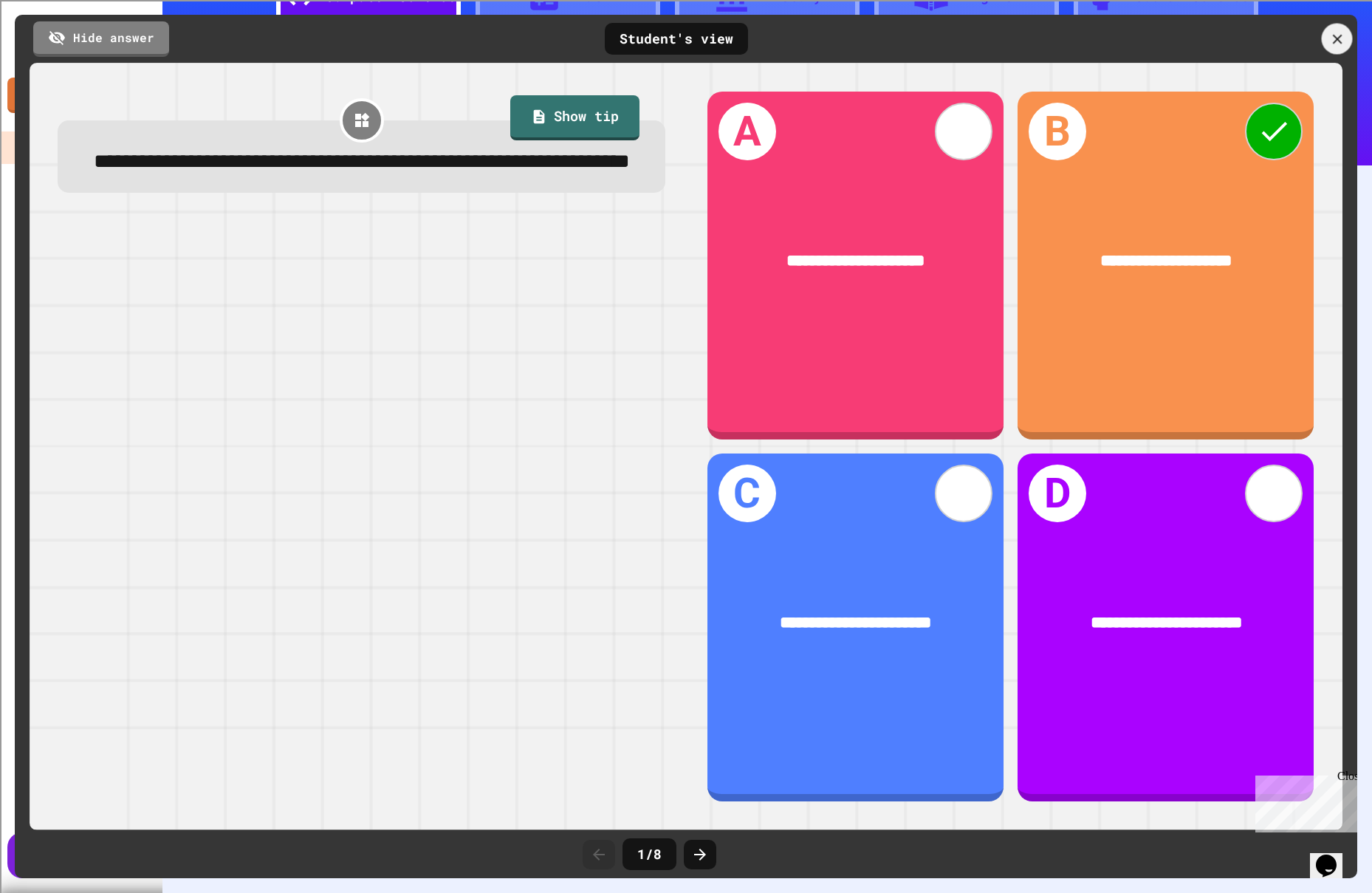
click at [1332, 37] on icon at bounding box center [1337, 39] width 16 height 16
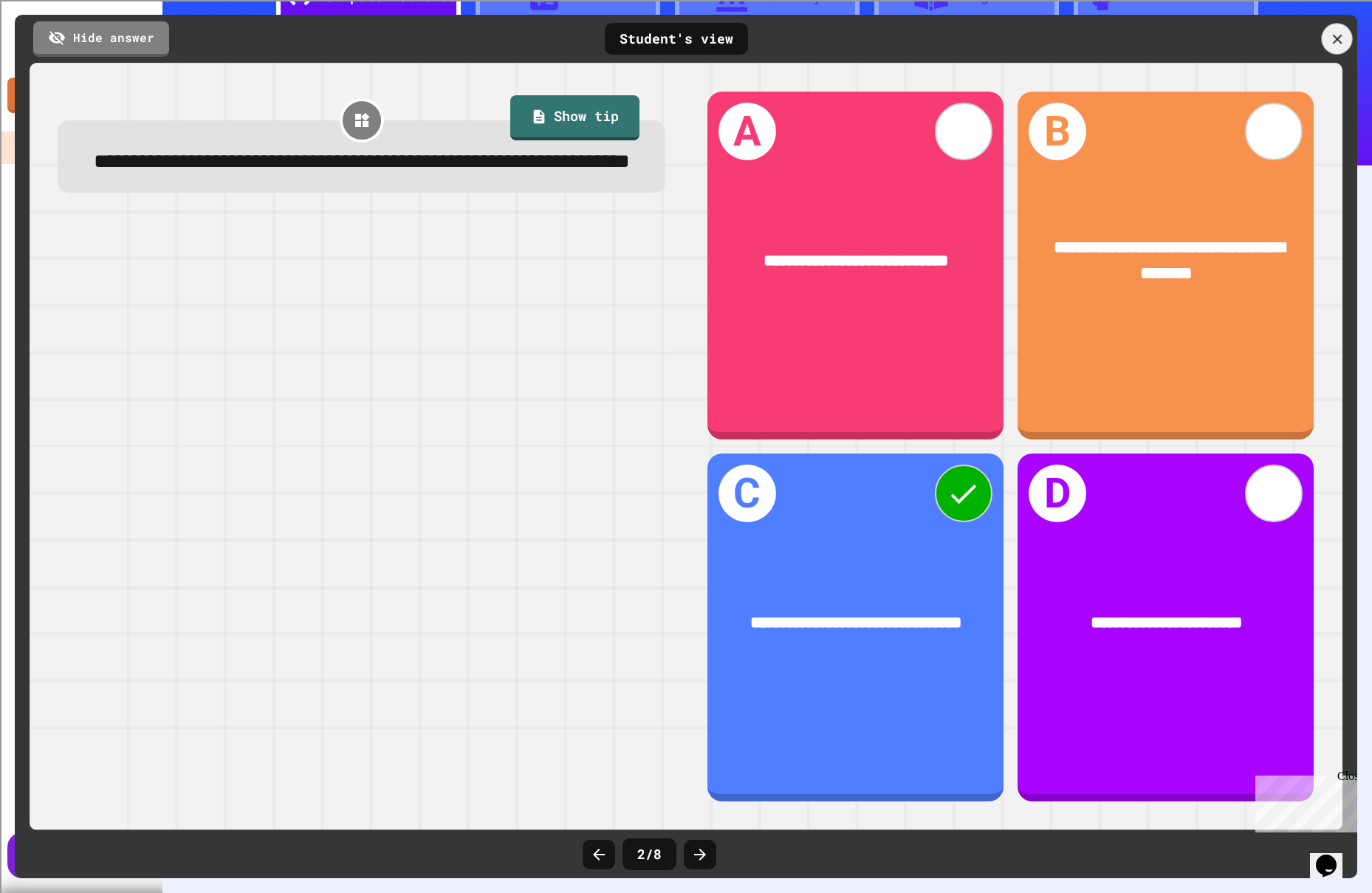
click at [1340, 35] on icon at bounding box center [1337, 39] width 9 height 9
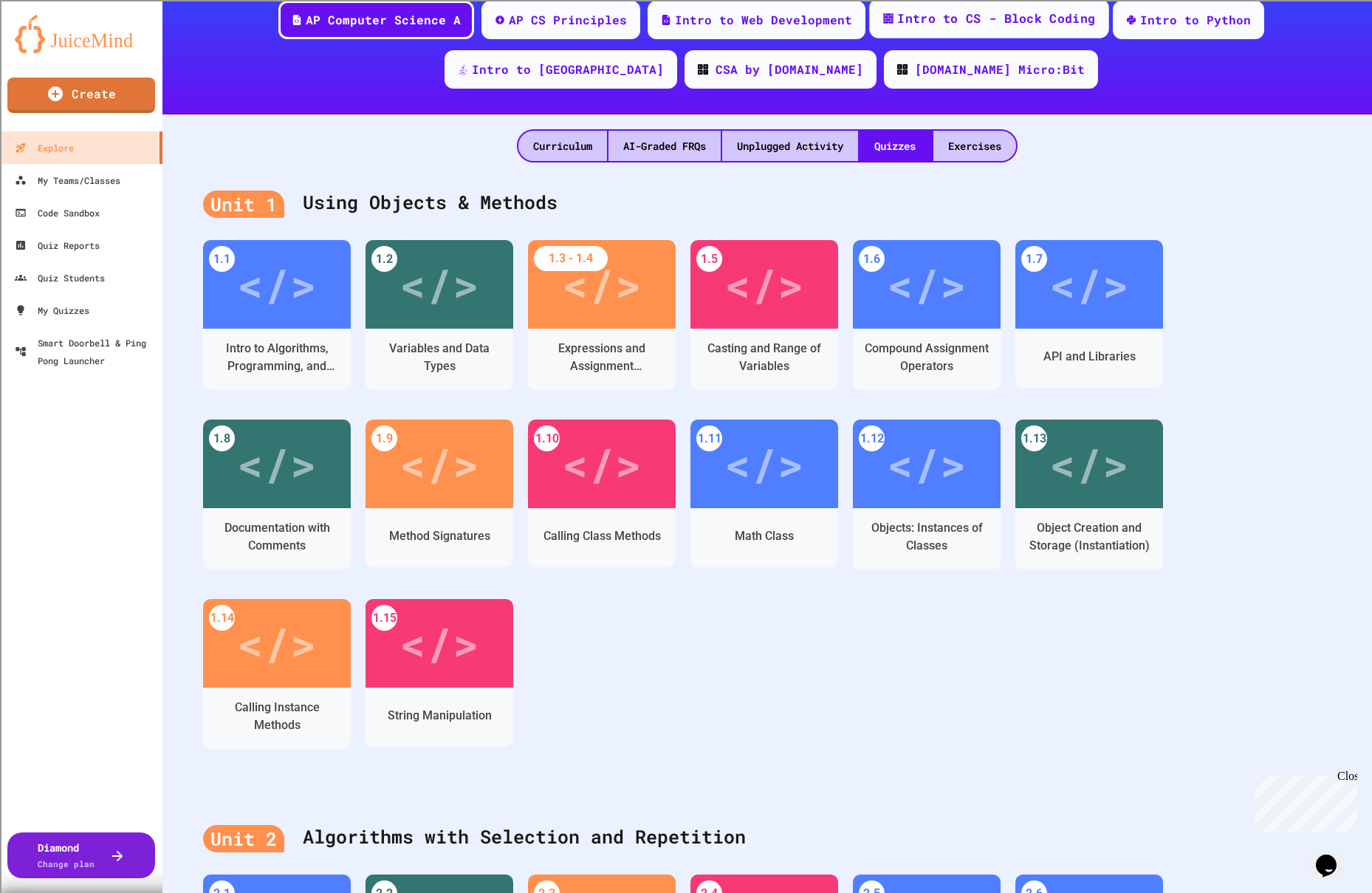
scroll to position [171, 0]
